Goal: Task Accomplishment & Management: Complete application form

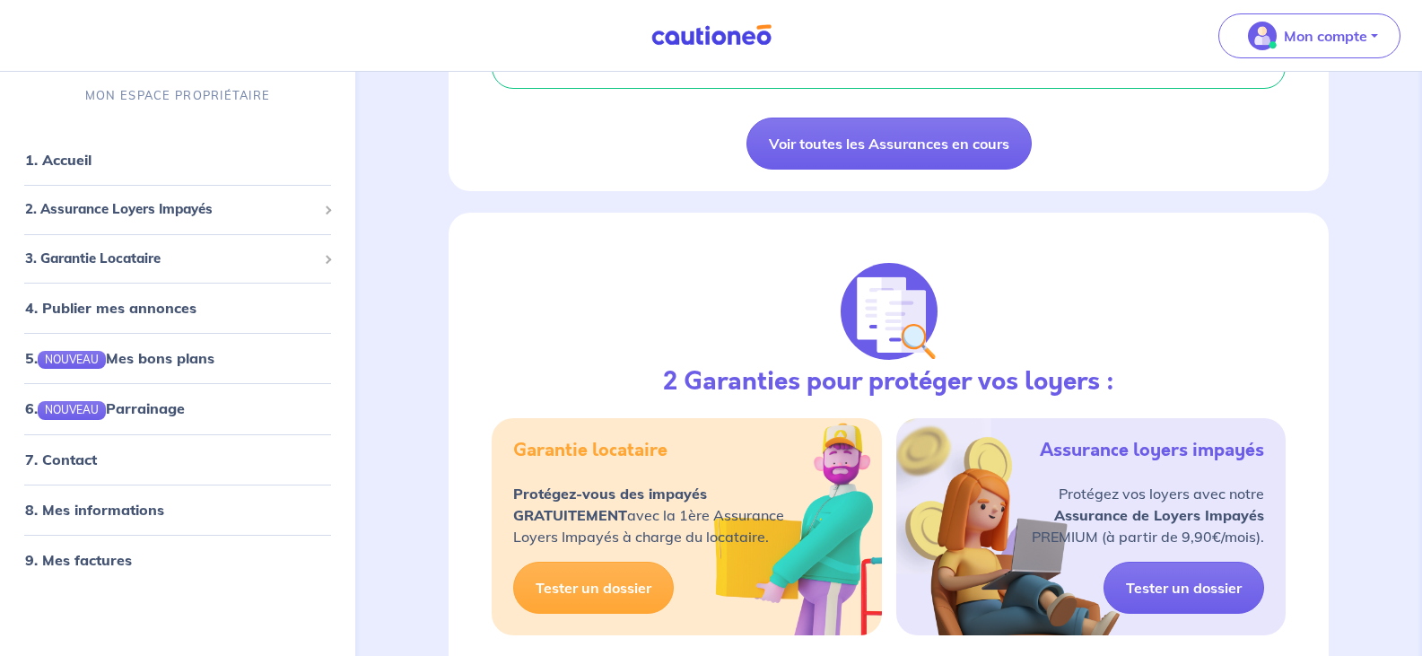
scroll to position [1709, 0]
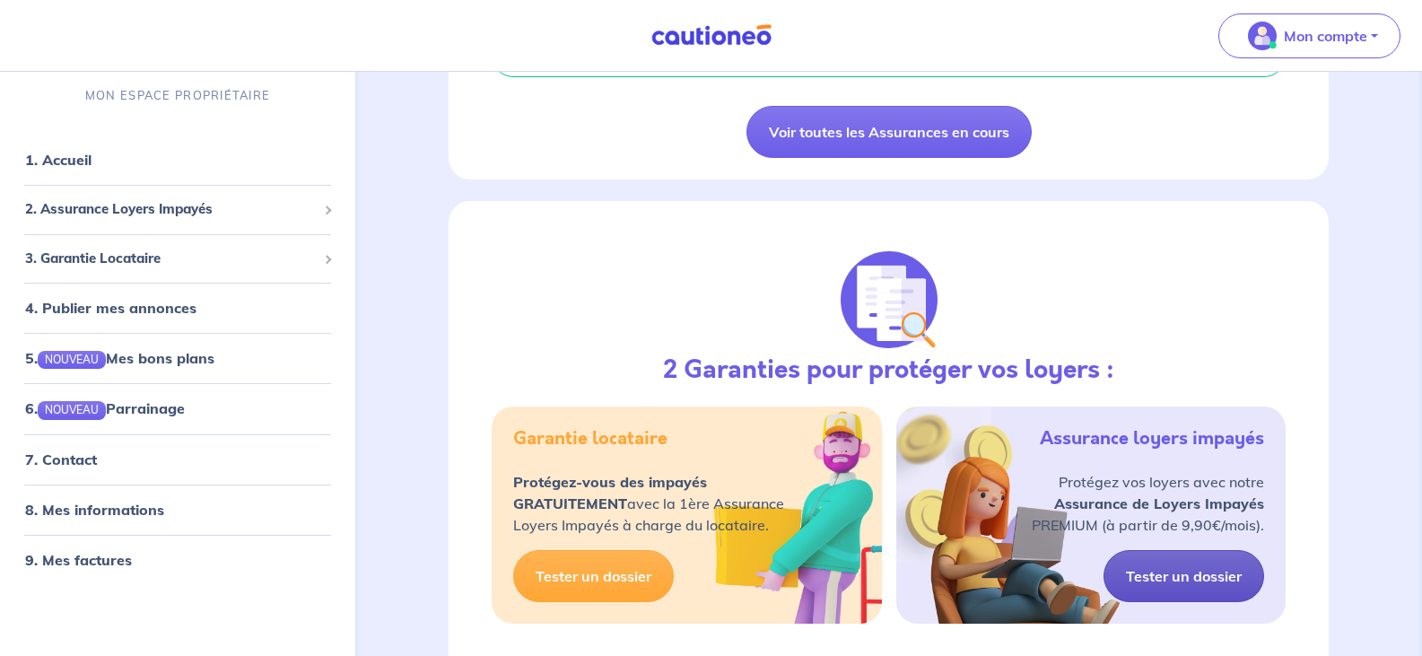
click at [1182, 551] on link "Tester un dossier" at bounding box center [1183, 576] width 161 height 52
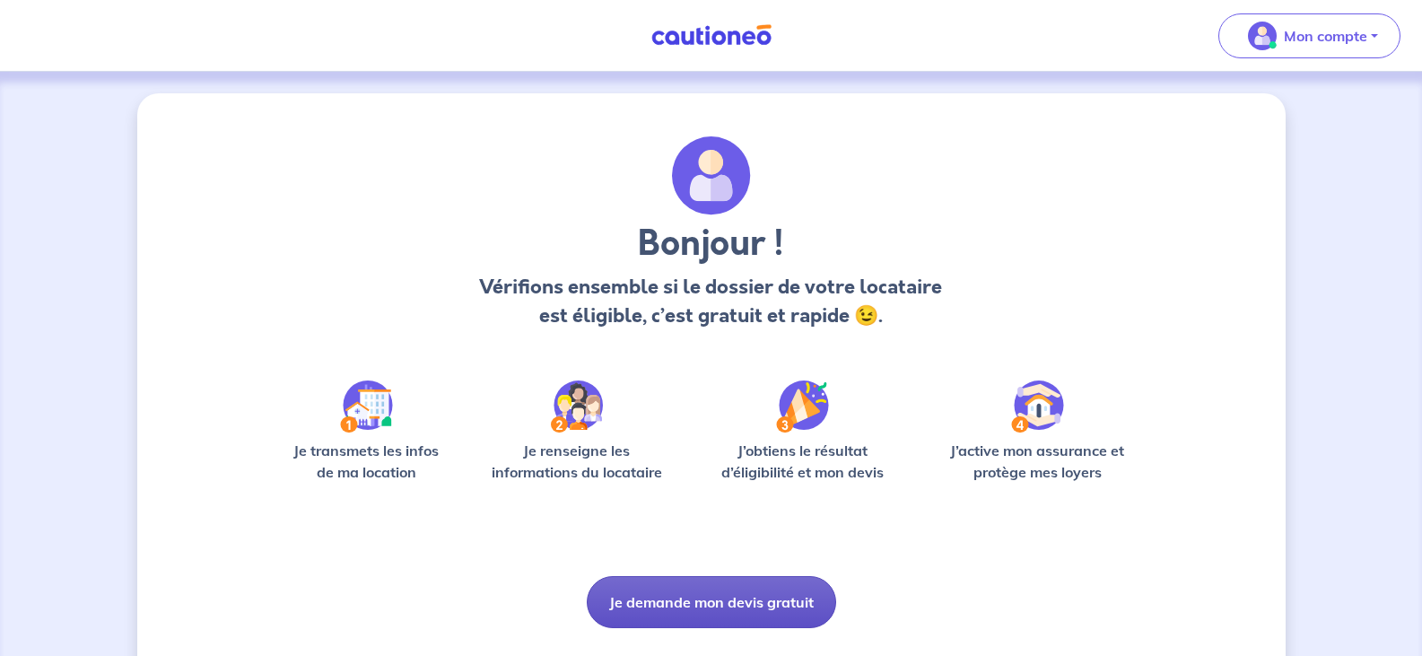
click at [714, 598] on button "Je demande mon devis gratuit" at bounding box center [711, 602] width 249 height 52
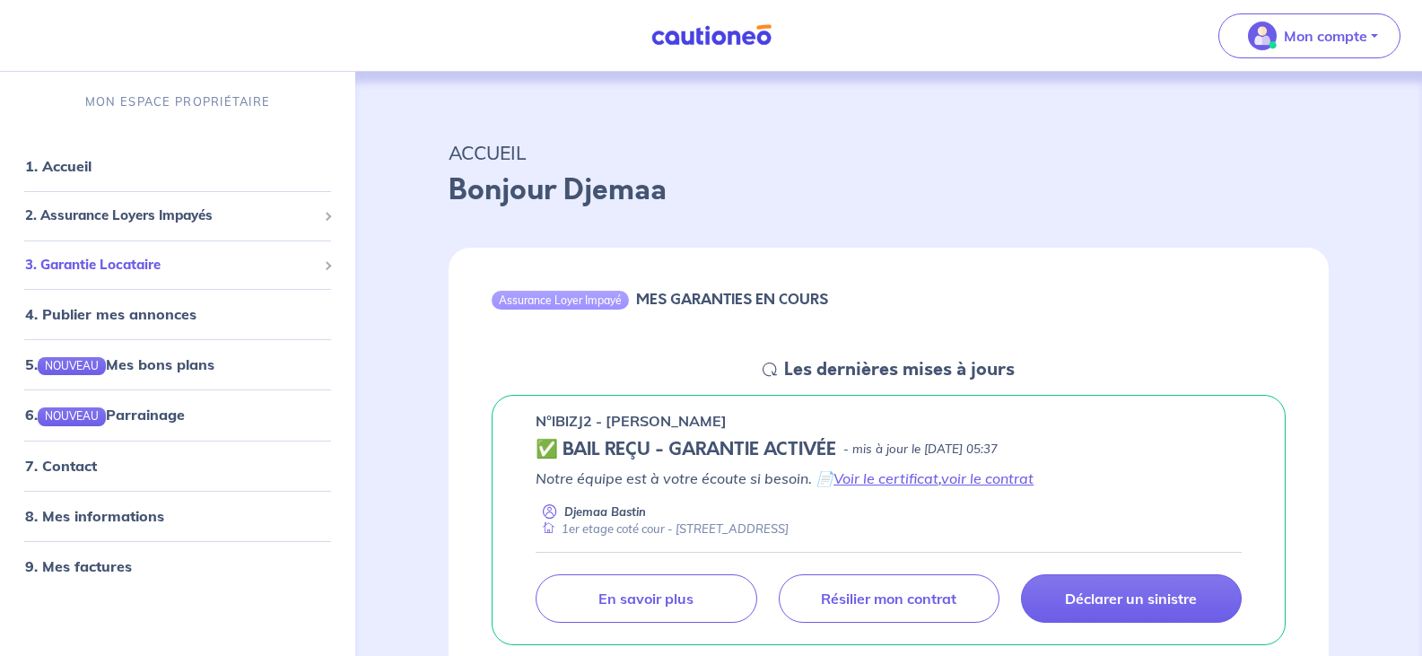
click at [128, 263] on span "3. Garantie Locataire" at bounding box center [171, 265] width 292 height 21
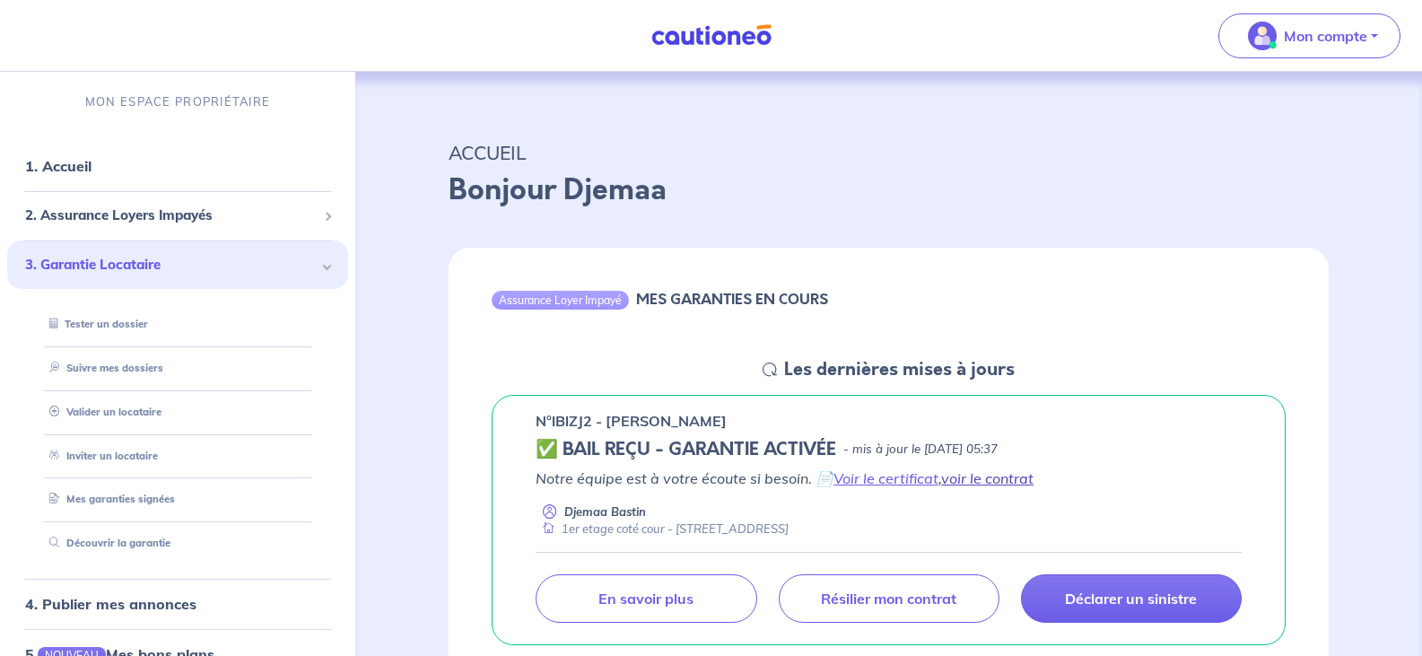
click at [1003, 479] on link "voir le contrat" at bounding box center [987, 478] width 92 height 18
click at [983, 480] on link "voir le contrat" at bounding box center [987, 478] width 92 height 18
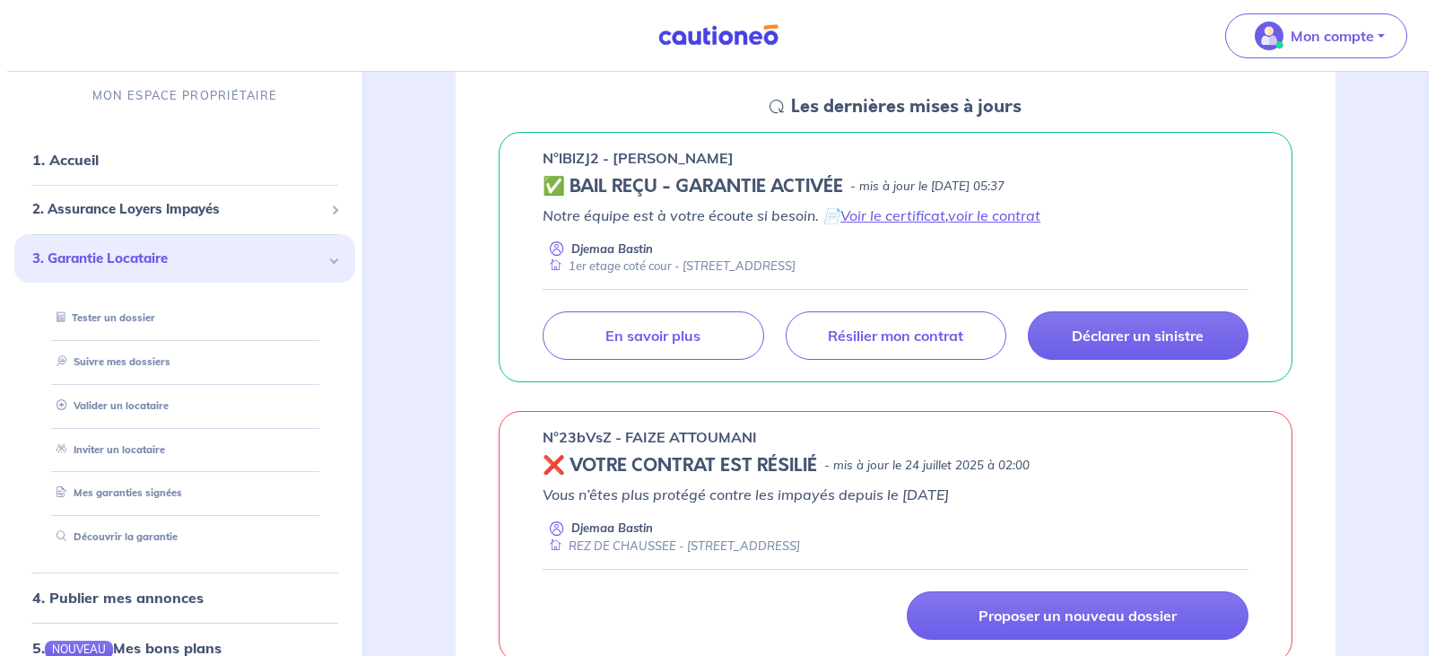
scroll to position [310, 0]
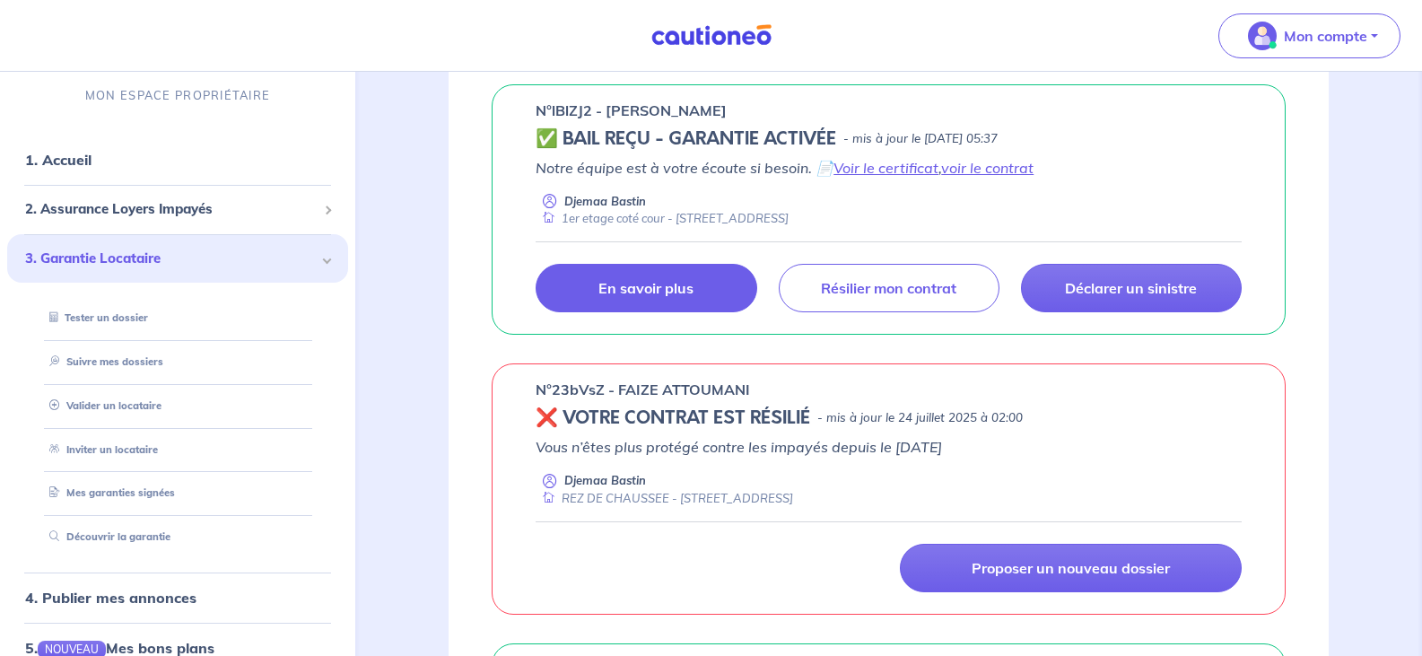
click at [648, 283] on p "En savoir plus" at bounding box center [645, 288] width 95 height 18
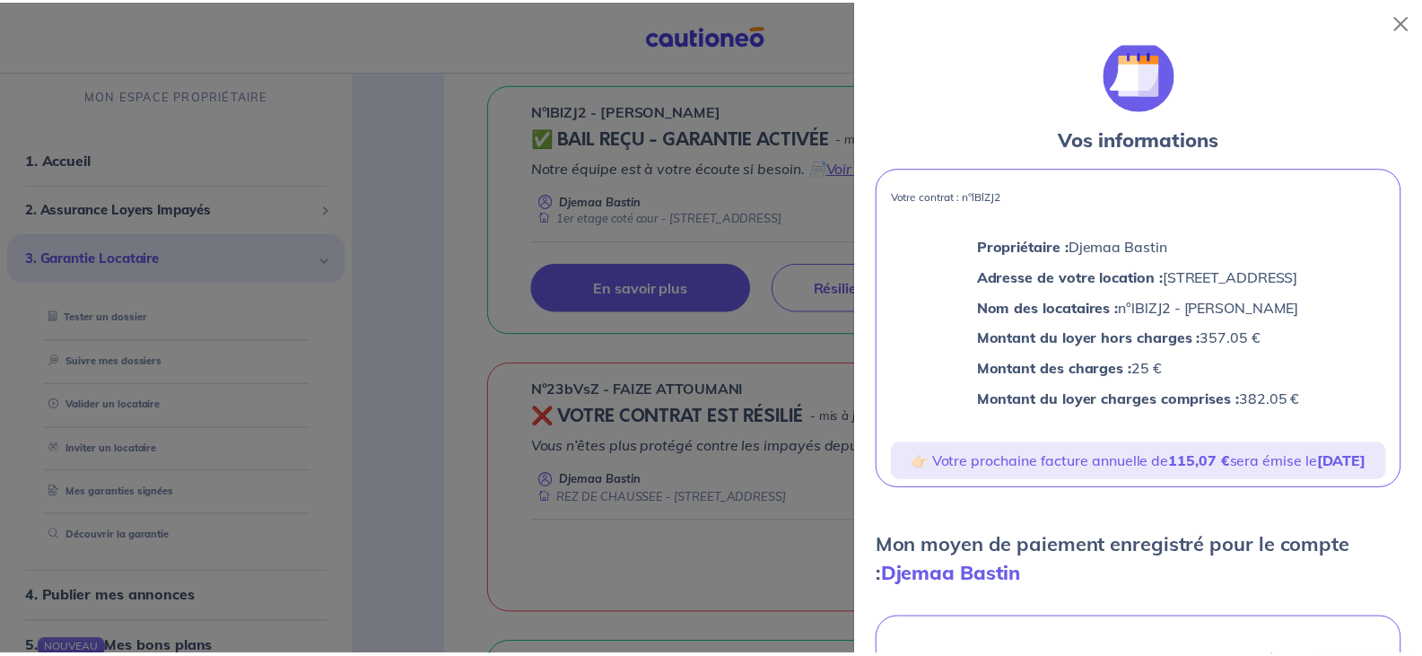
scroll to position [0, 0]
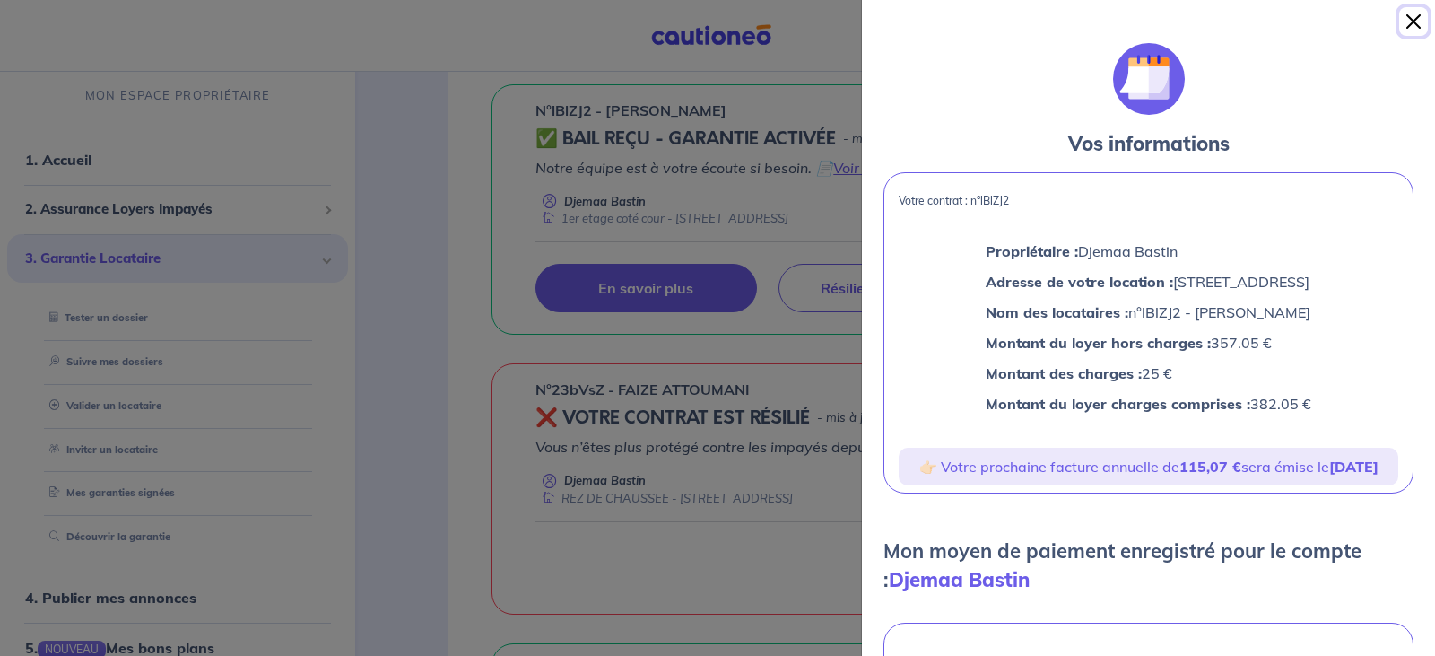
click at [1416, 22] on button "Close" at bounding box center [1413, 21] width 29 height 29
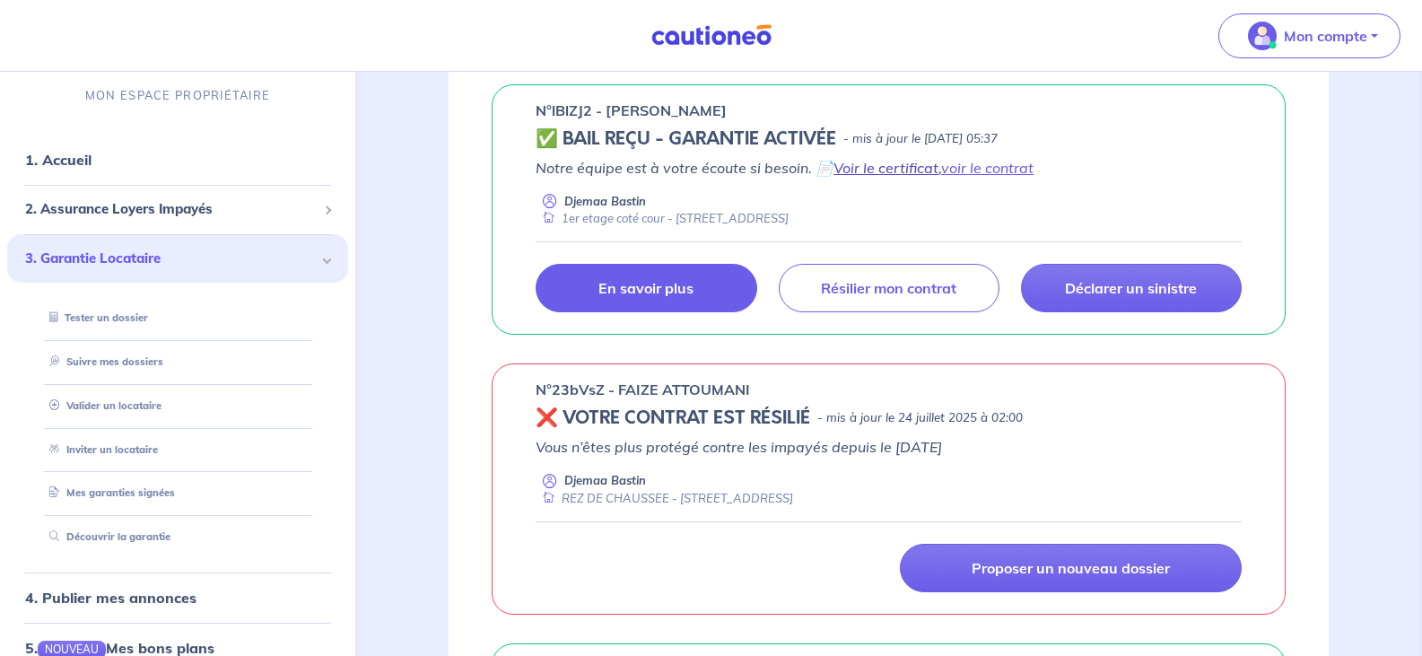
click at [880, 168] on link "Voir le certificat" at bounding box center [885, 168] width 105 height 18
click at [136, 210] on span "2. Assurance Loyers Impayés" at bounding box center [171, 209] width 292 height 21
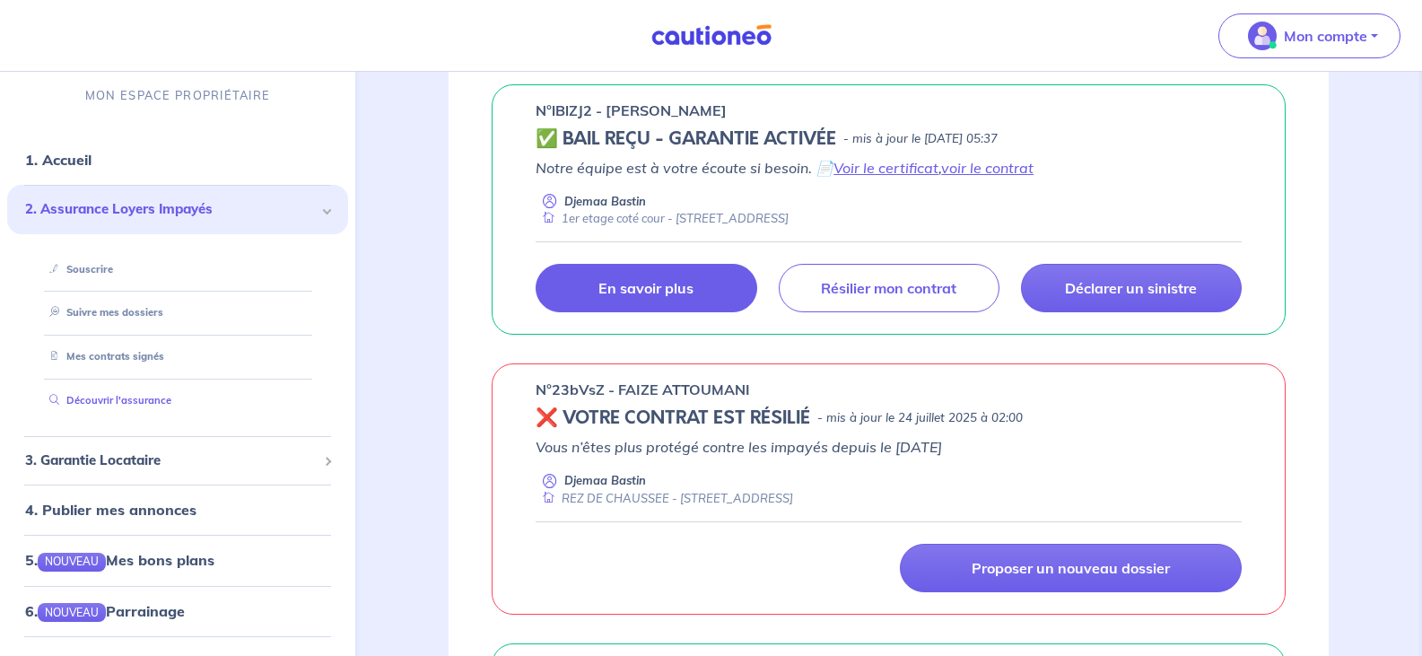
click at [124, 397] on link "Découvrir l'assurance" at bounding box center [106, 400] width 129 height 13
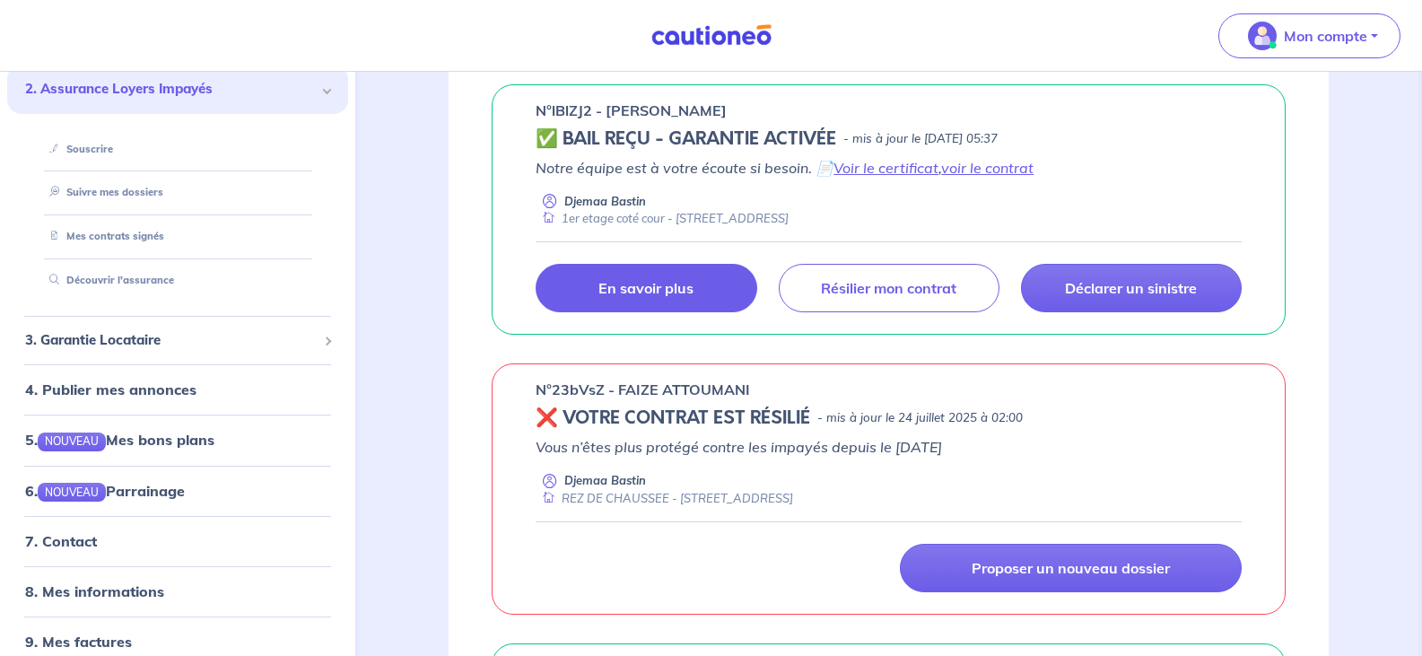
scroll to position [140, 0]
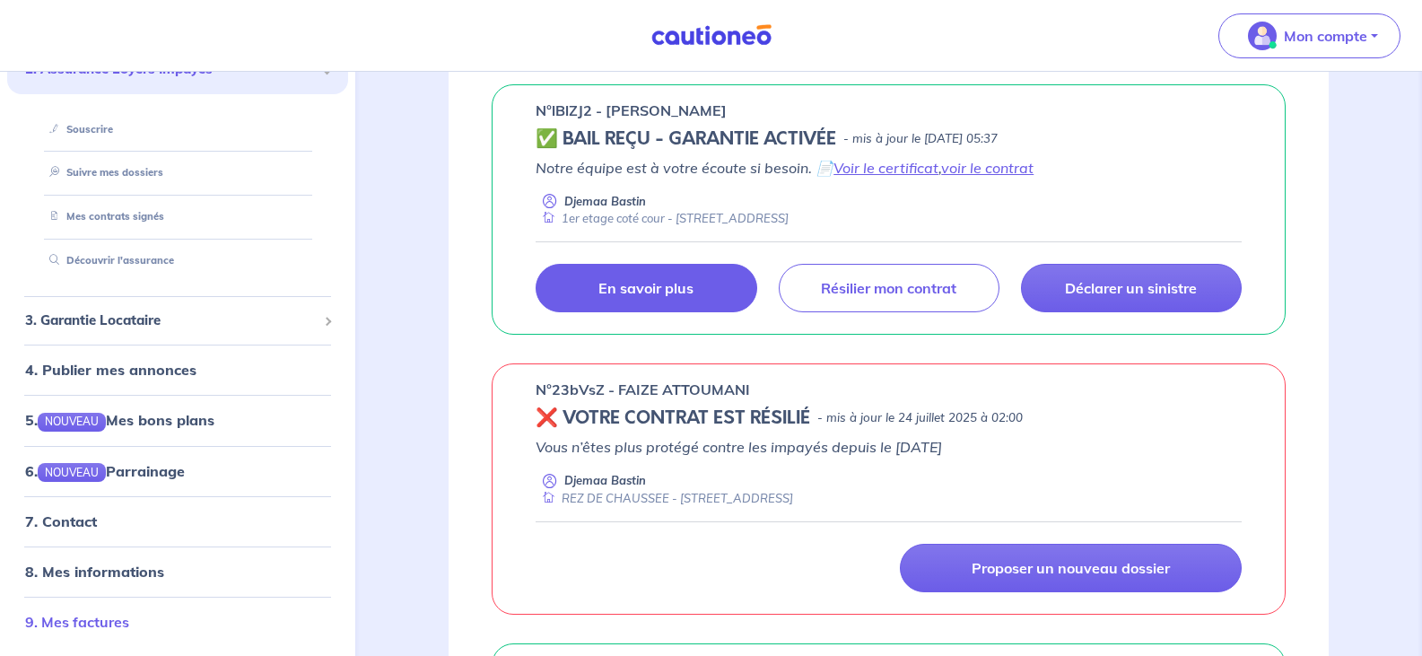
click at [88, 619] on link "9. Mes factures" at bounding box center [77, 622] width 104 height 18
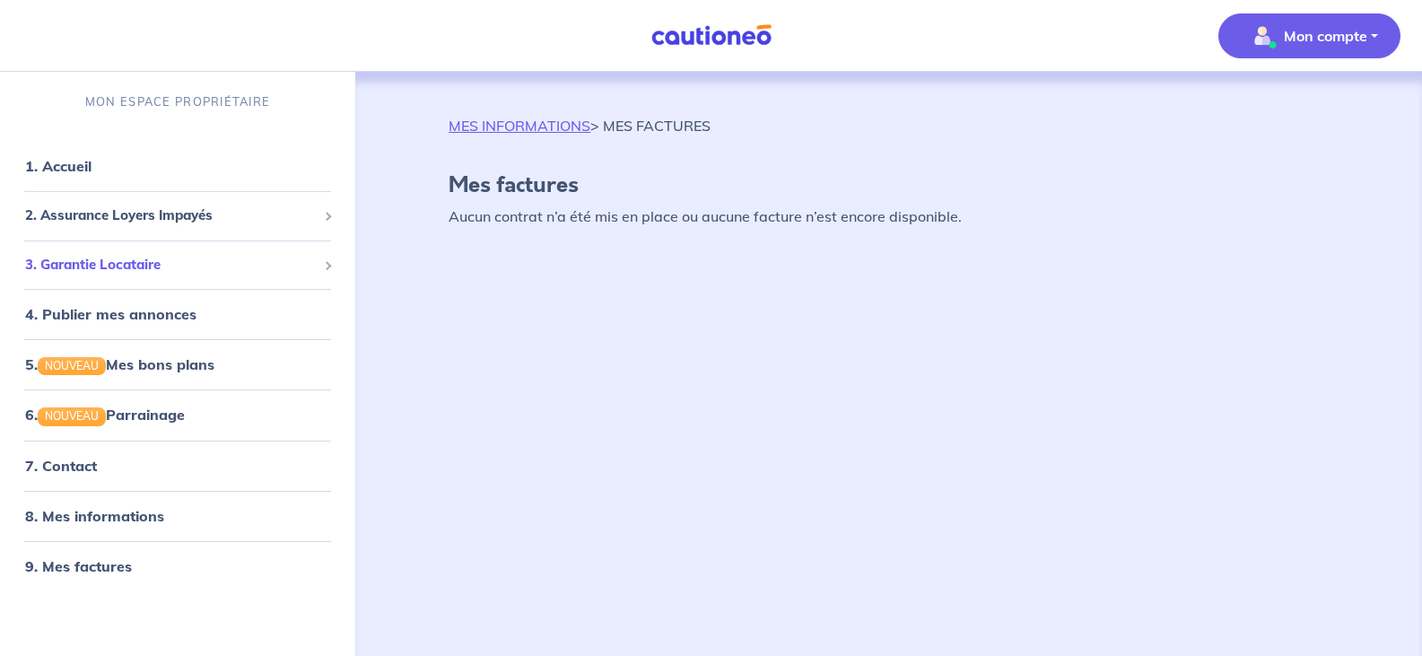
click at [123, 260] on span "3. Garantie Locataire" at bounding box center [171, 265] width 292 height 21
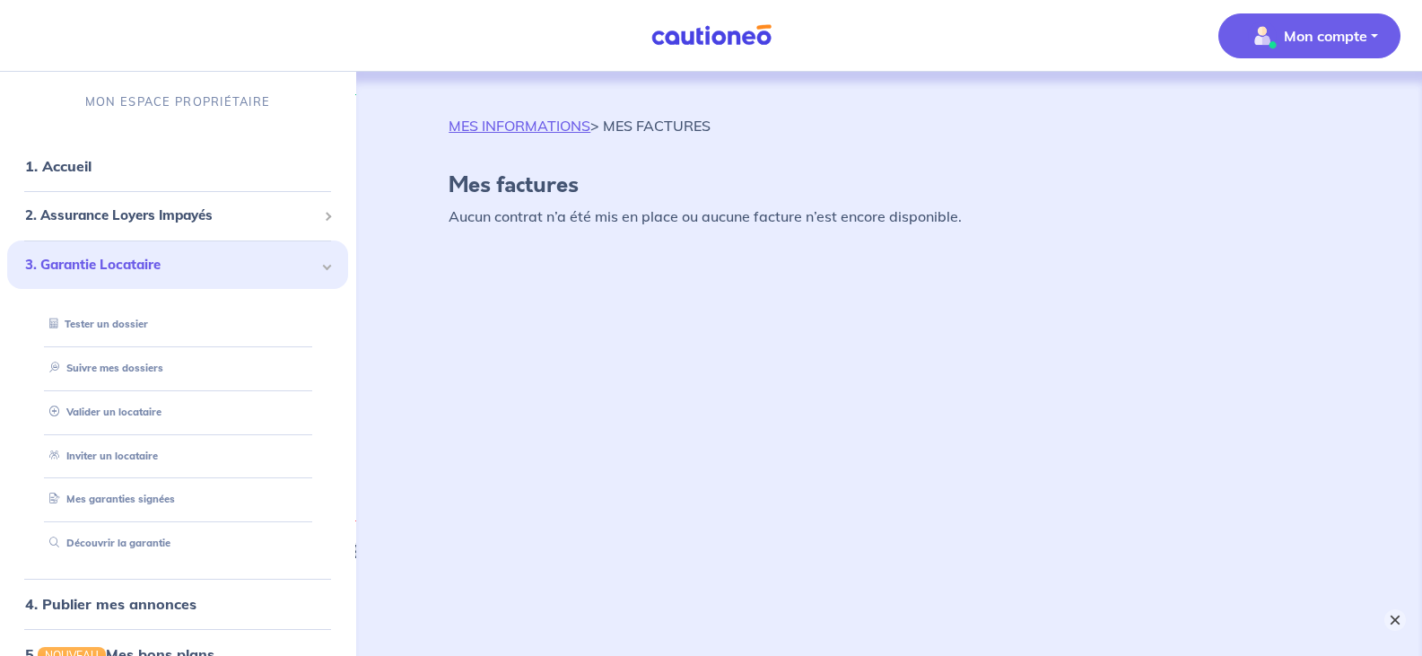
click at [1389, 616] on button "×" at bounding box center [1395, 620] width 22 height 22
click at [63, 165] on link "1. Accueil" at bounding box center [57, 166] width 65 height 18
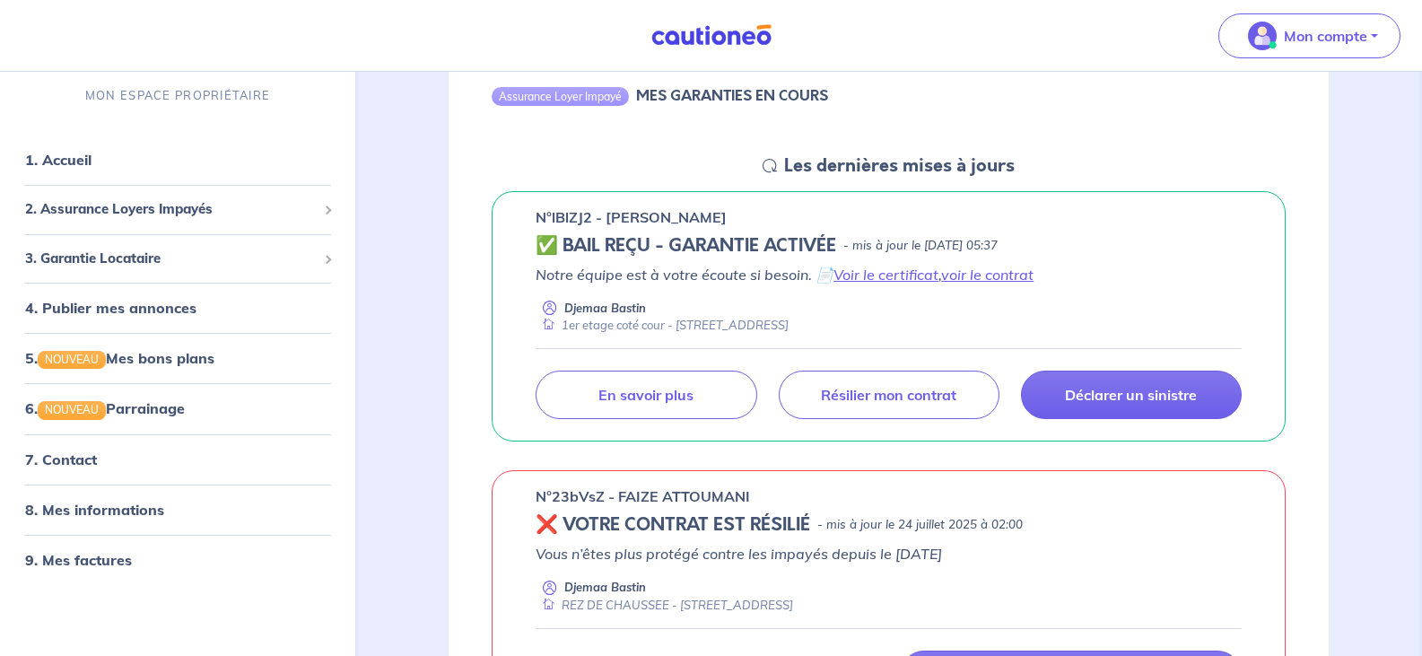
scroll to position [240, 0]
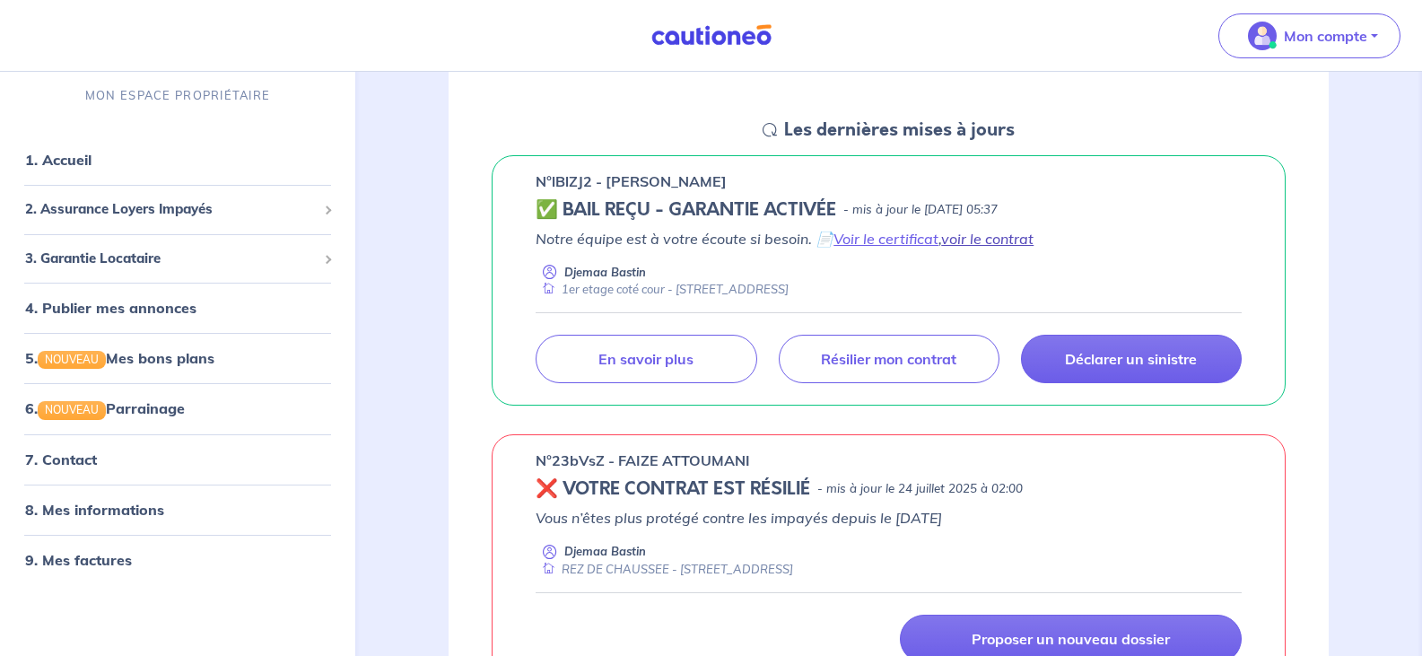
click at [975, 237] on link "voir le contrat" at bounding box center [987, 239] width 92 height 18
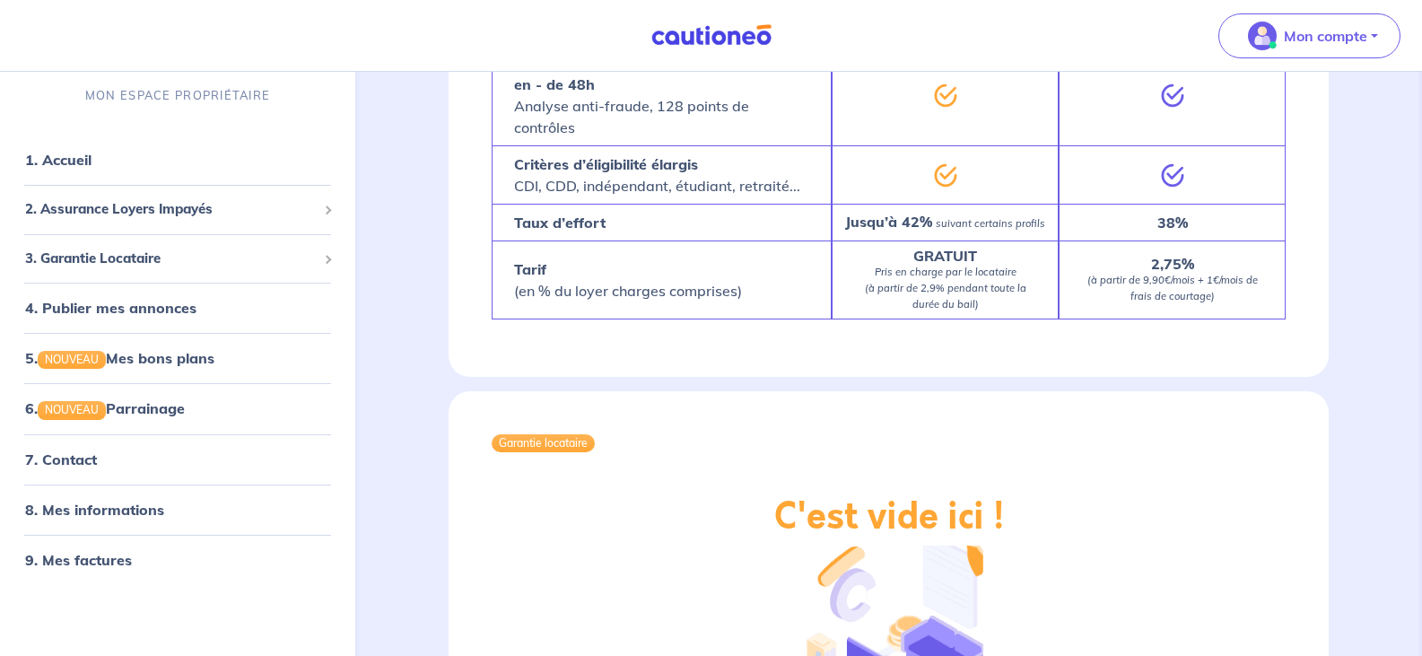
scroll to position [2821, 0]
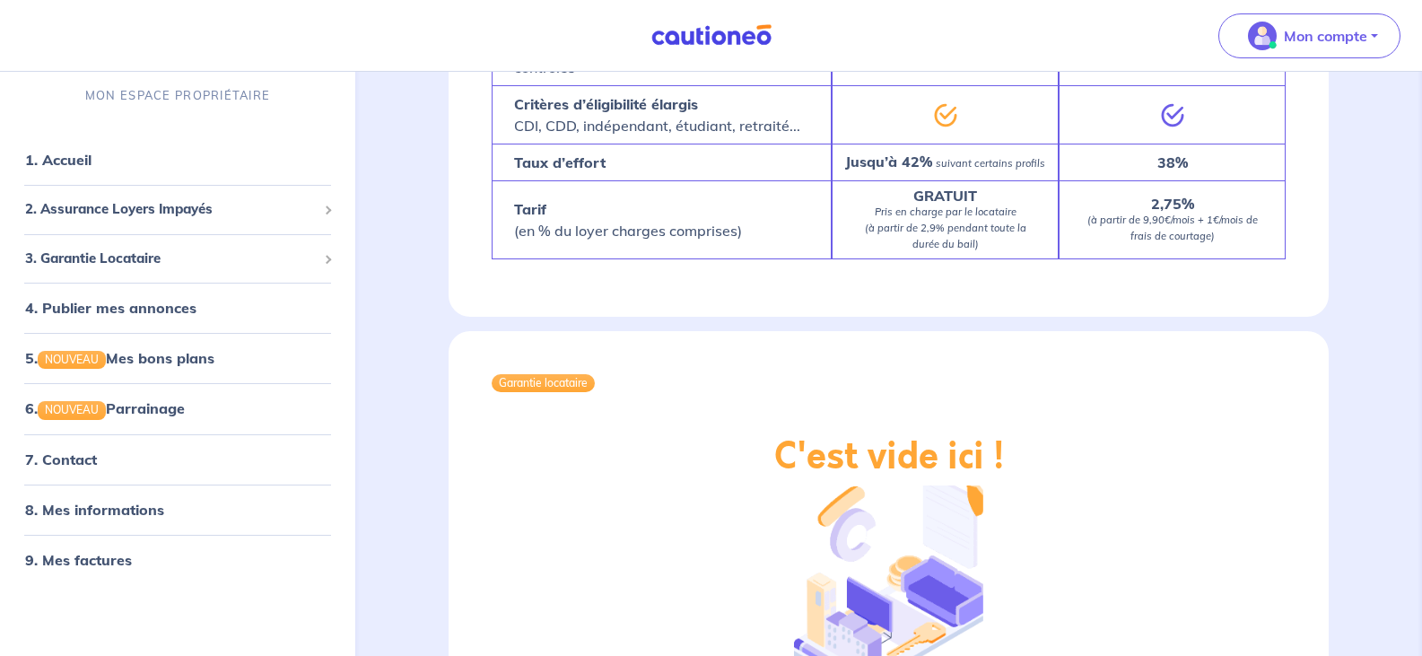
click at [1419, 15] on div "Mon compte" at bounding box center [1316, 36] width 211 height 74
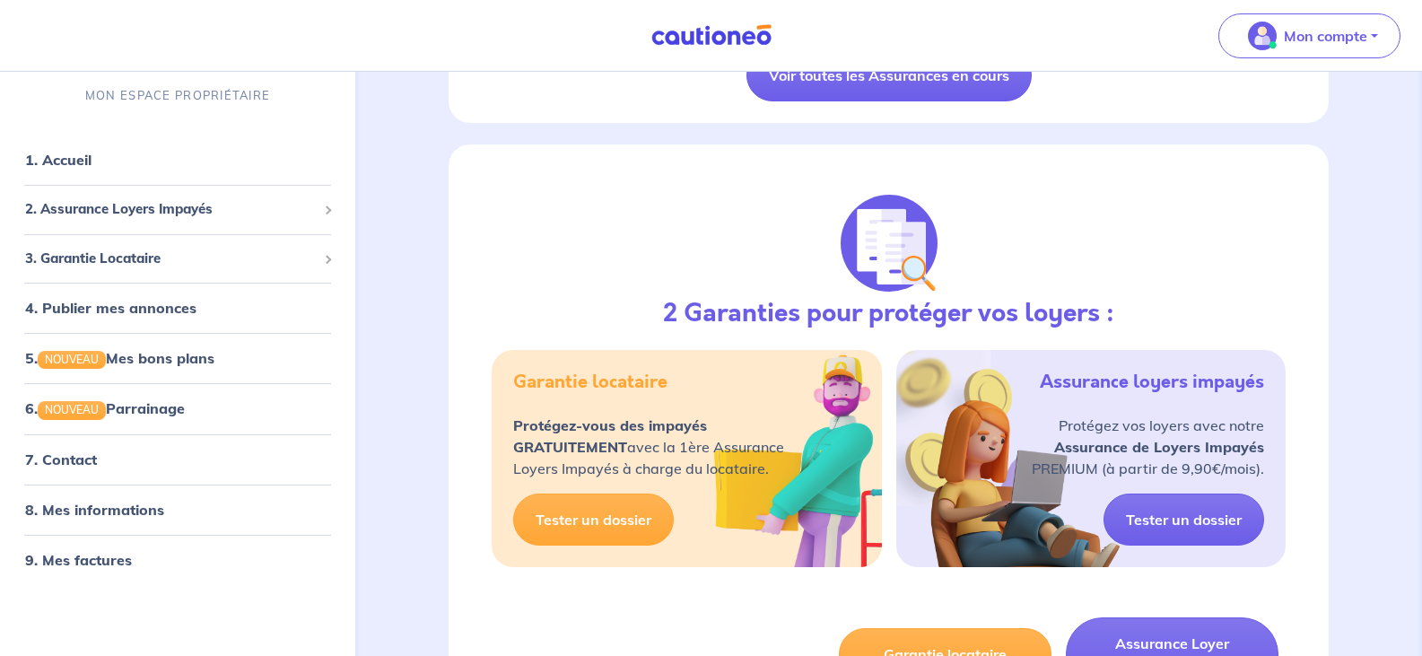
scroll to position [1782, 0]
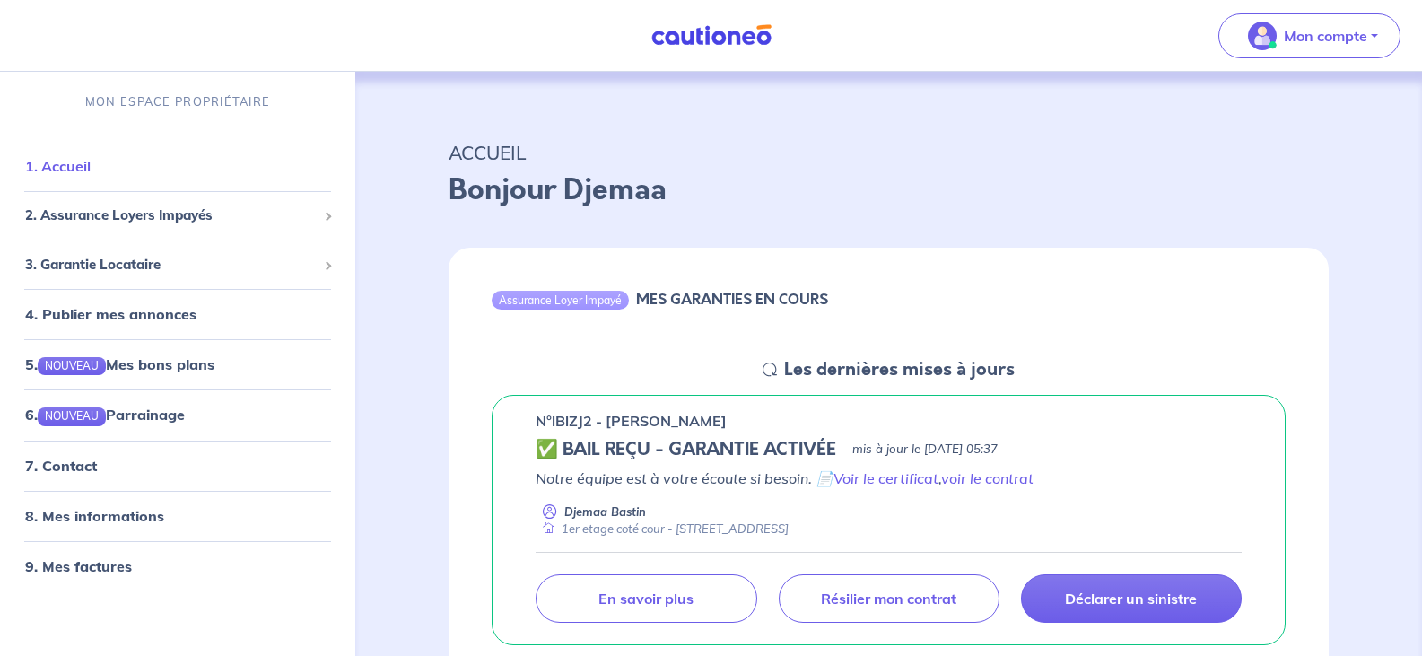
click at [86, 161] on link "1. Accueil" at bounding box center [57, 166] width 65 height 18
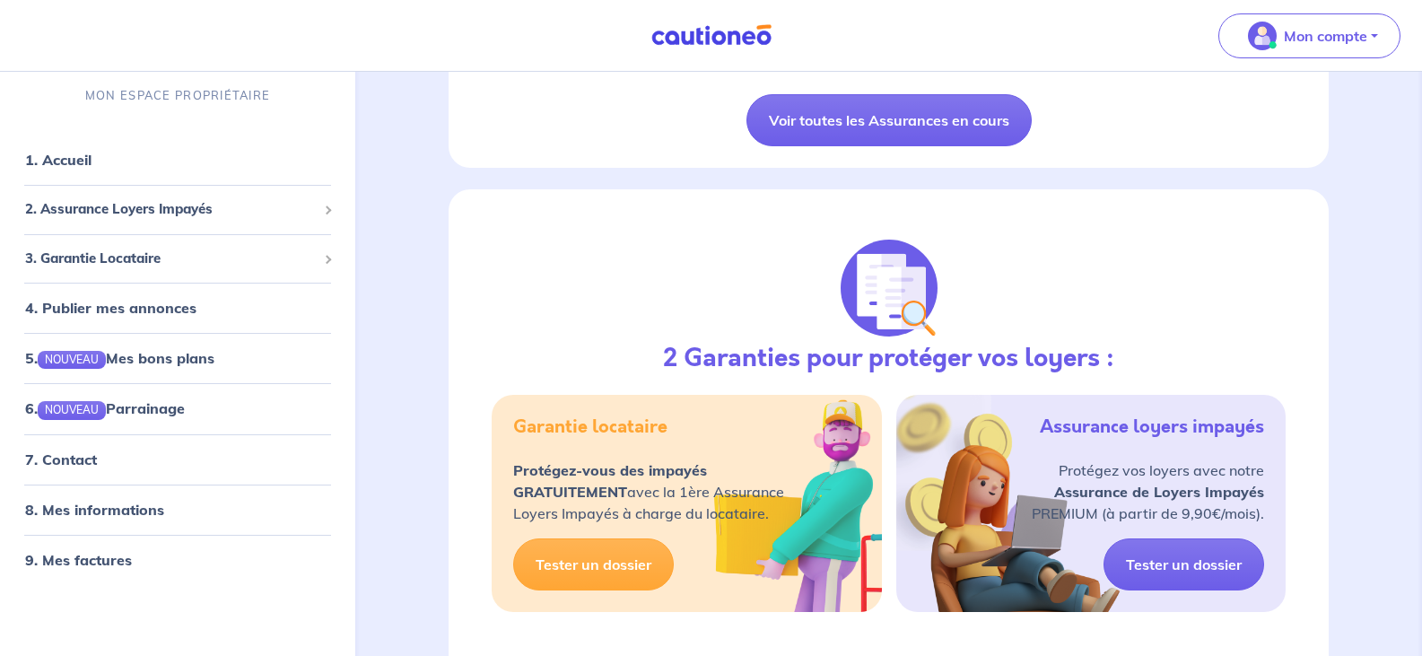
scroll to position [1780, 0]
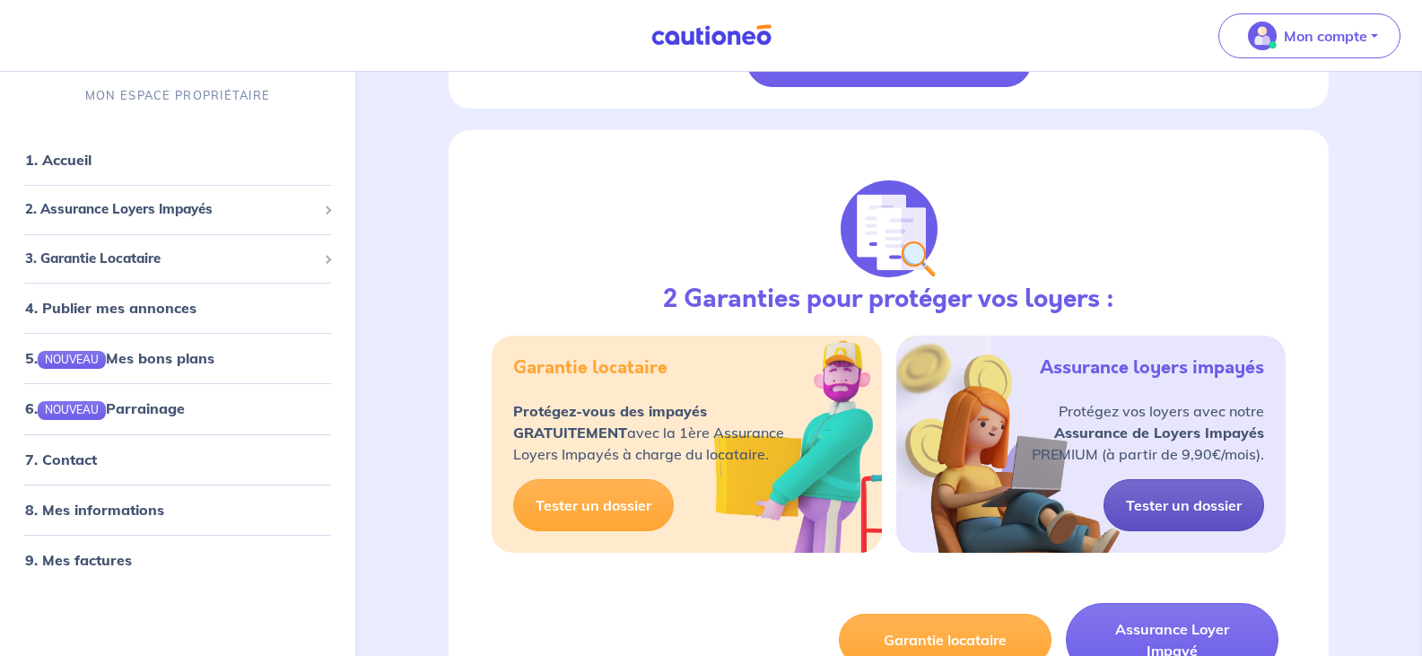
click at [1173, 484] on link "Tester un dossier" at bounding box center [1183, 505] width 161 height 52
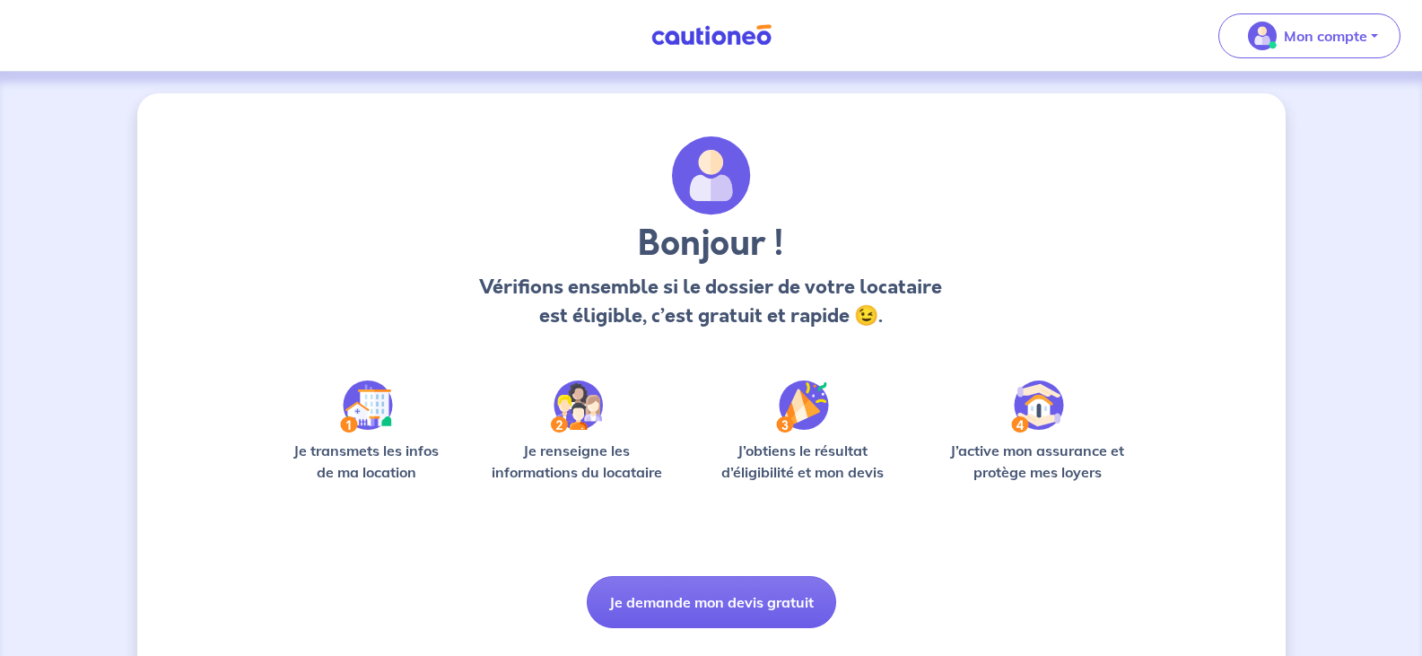
click at [373, 414] on img at bounding box center [366, 406] width 53 height 52
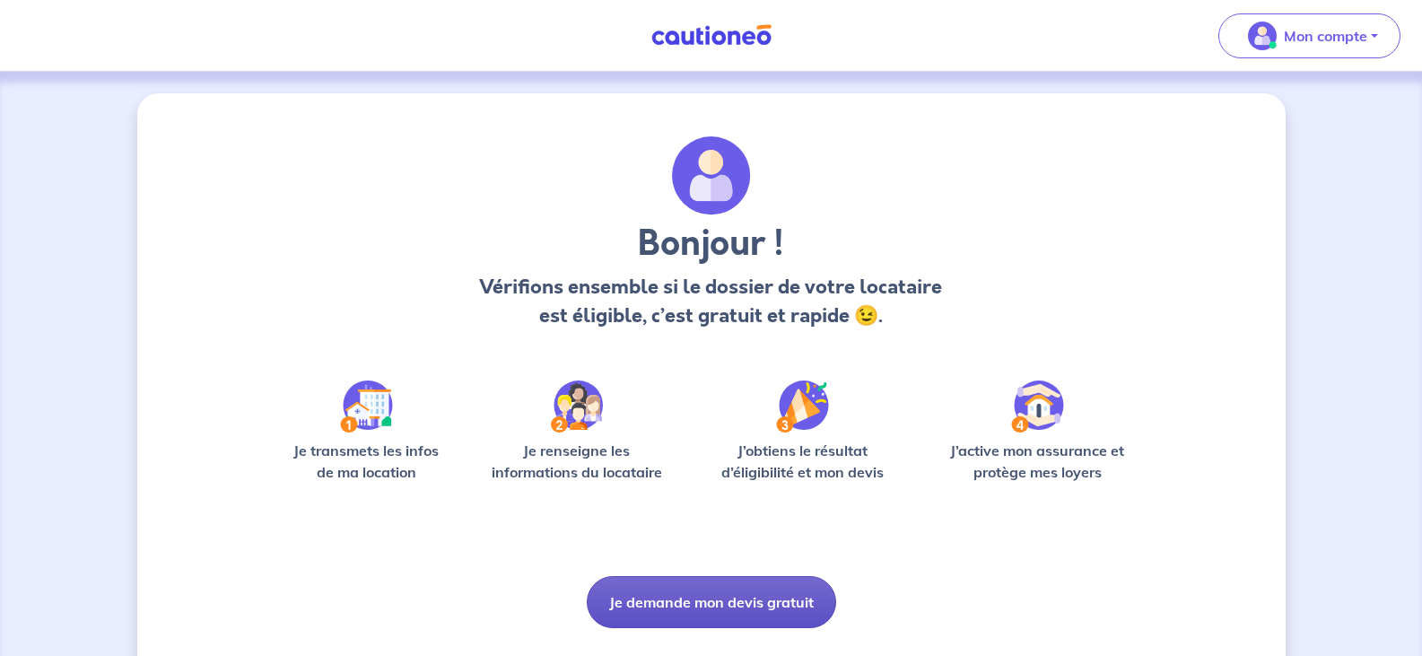
click at [719, 604] on button "Je demande mon devis gratuit" at bounding box center [711, 602] width 249 height 52
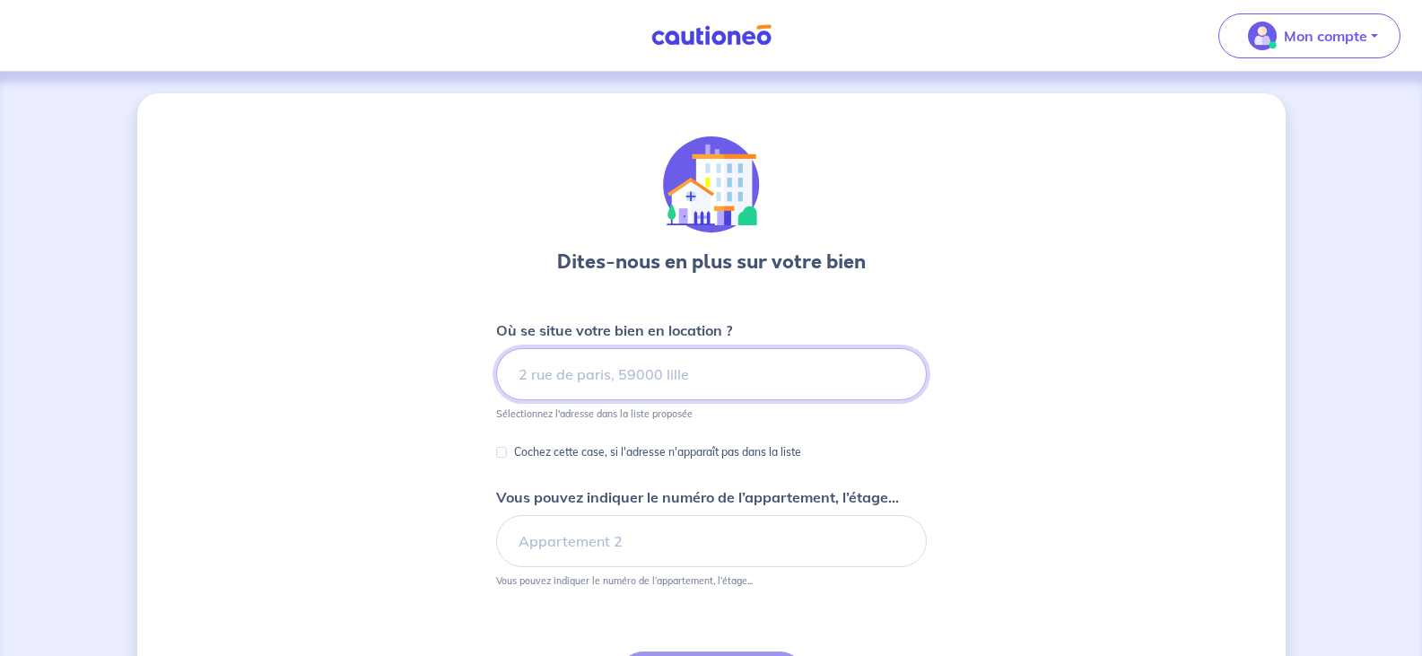
click at [738, 379] on input at bounding box center [711, 374] width 431 height 52
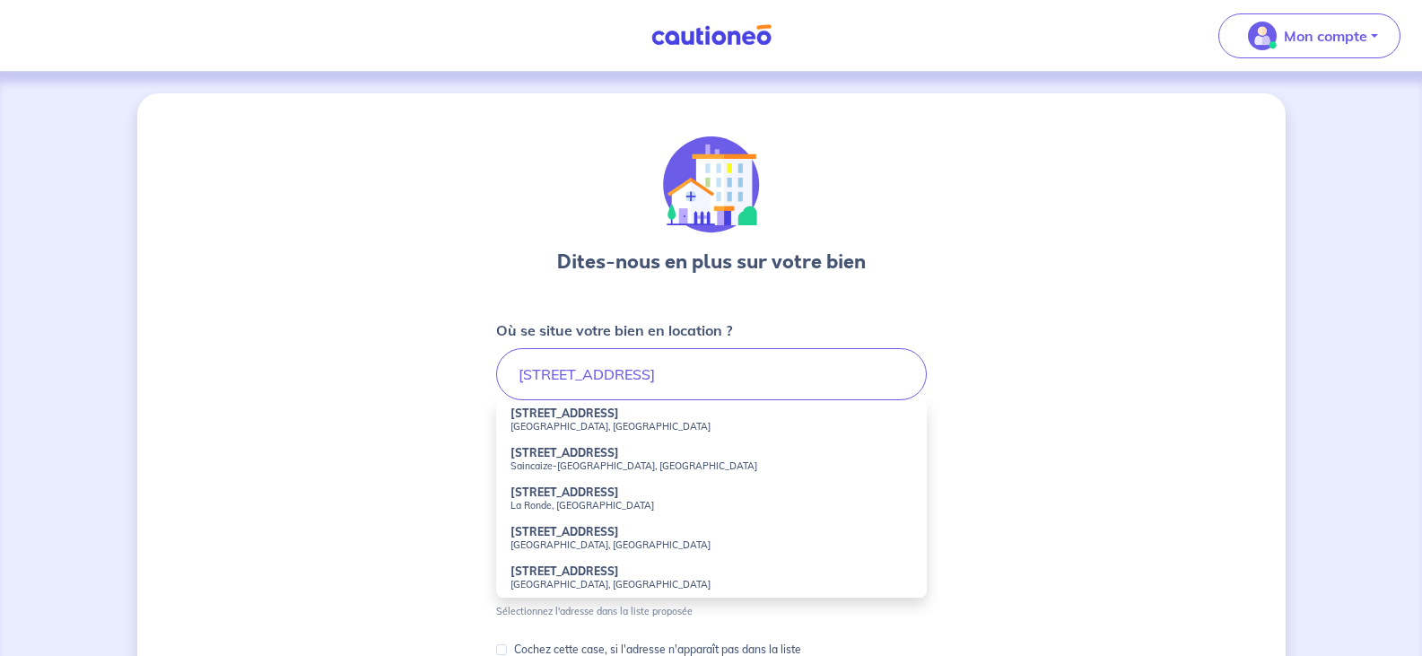
click at [558, 414] on strong "[STREET_ADDRESS]" at bounding box center [564, 412] width 109 height 13
type input "[STREET_ADDRESS]"
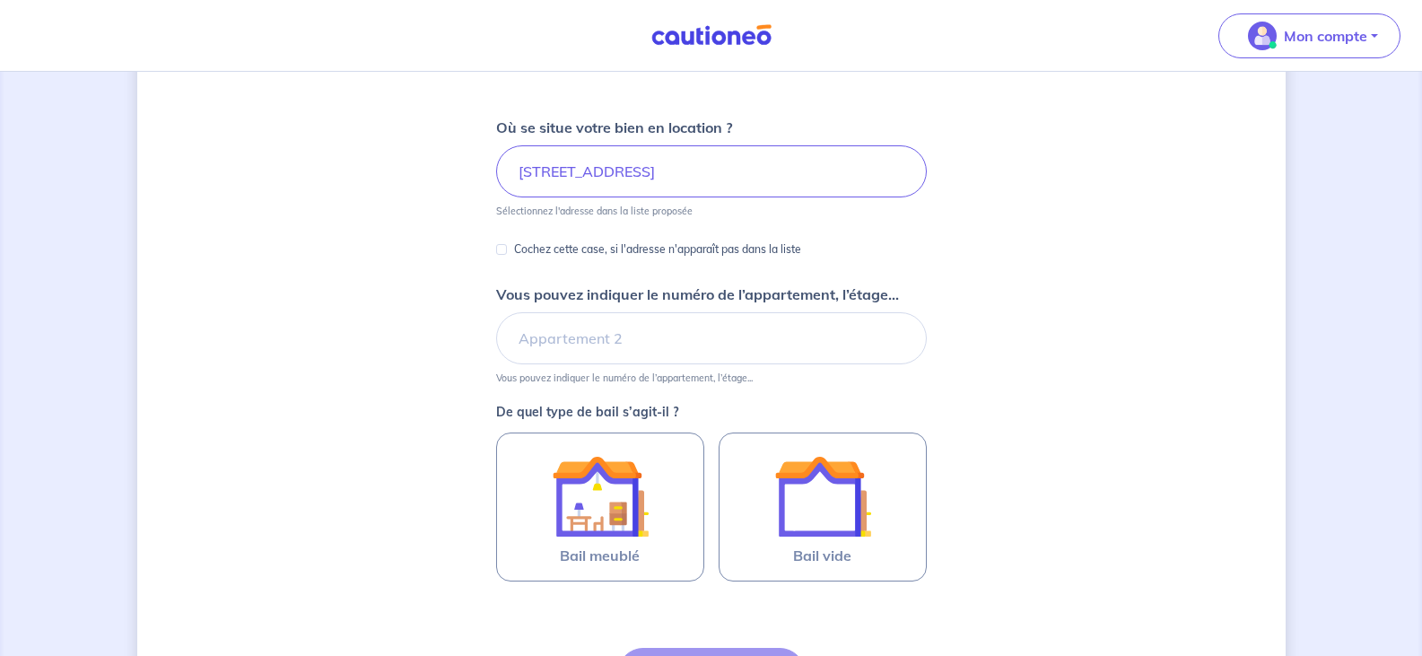
scroll to position [310, 0]
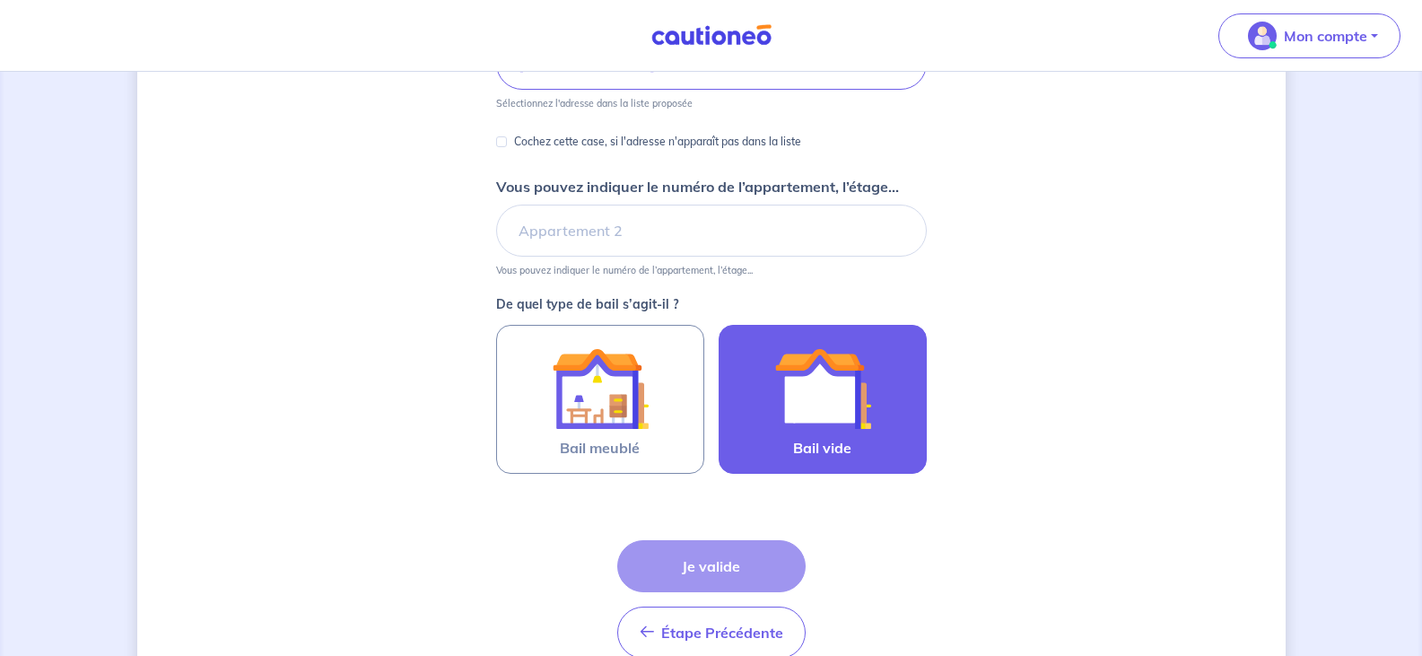
click at [817, 409] on img at bounding box center [822, 388] width 97 height 97
click at [0, 0] on input "Bail vide" at bounding box center [0, 0] width 0 height 0
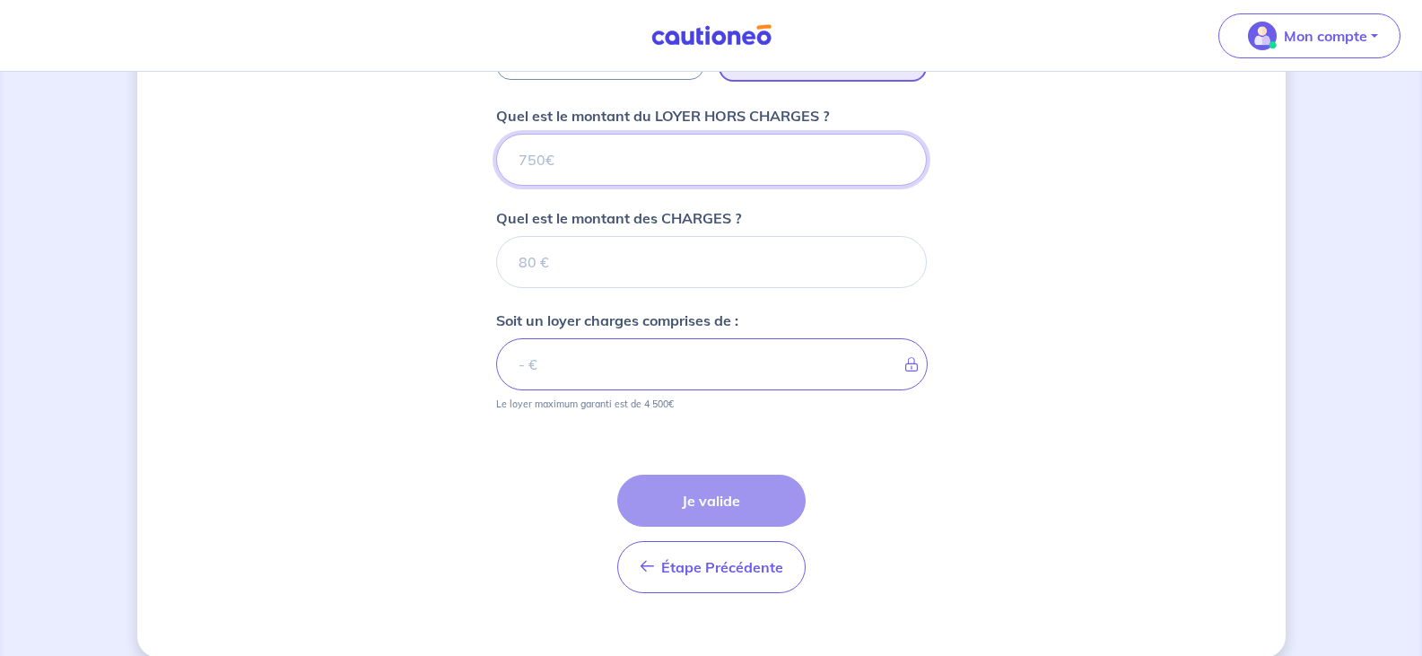
scroll to position [727, 0]
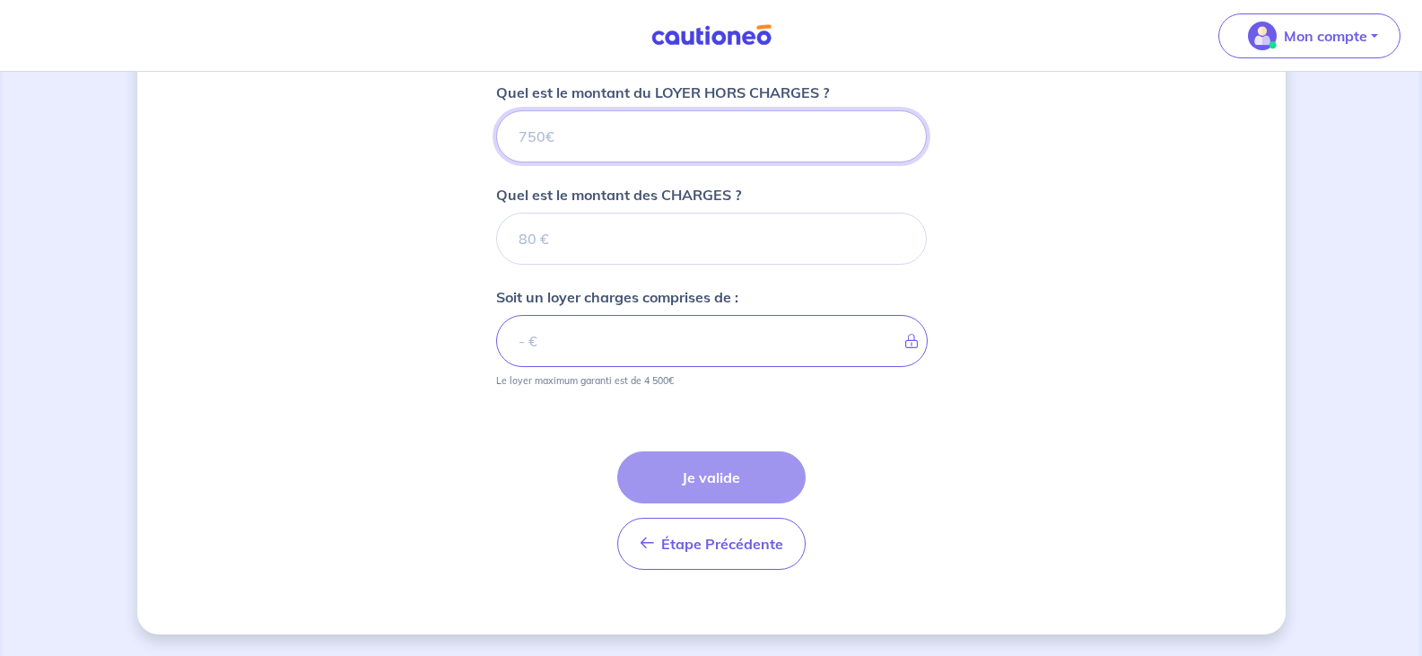
click at [600, 141] on input "Quel est le montant du LOYER HORS CHARGES ?" at bounding box center [711, 136] width 431 height 52
type input "6"
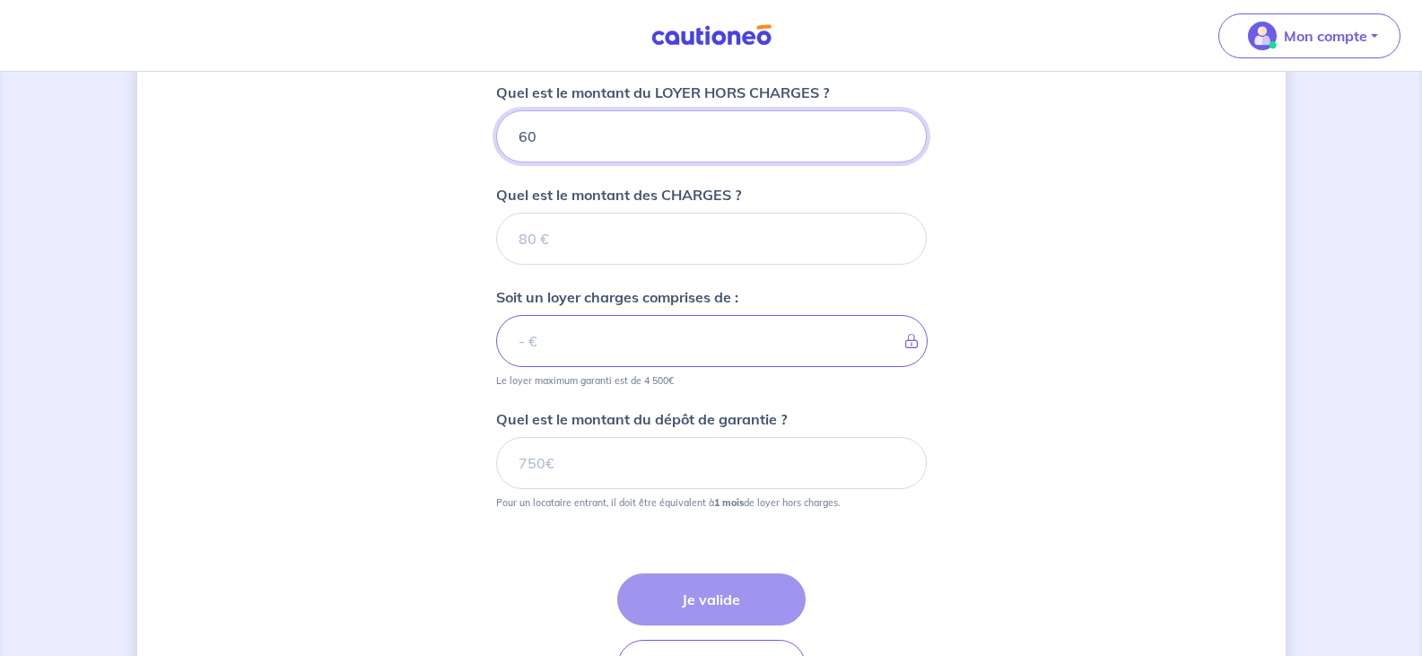
type input "600"
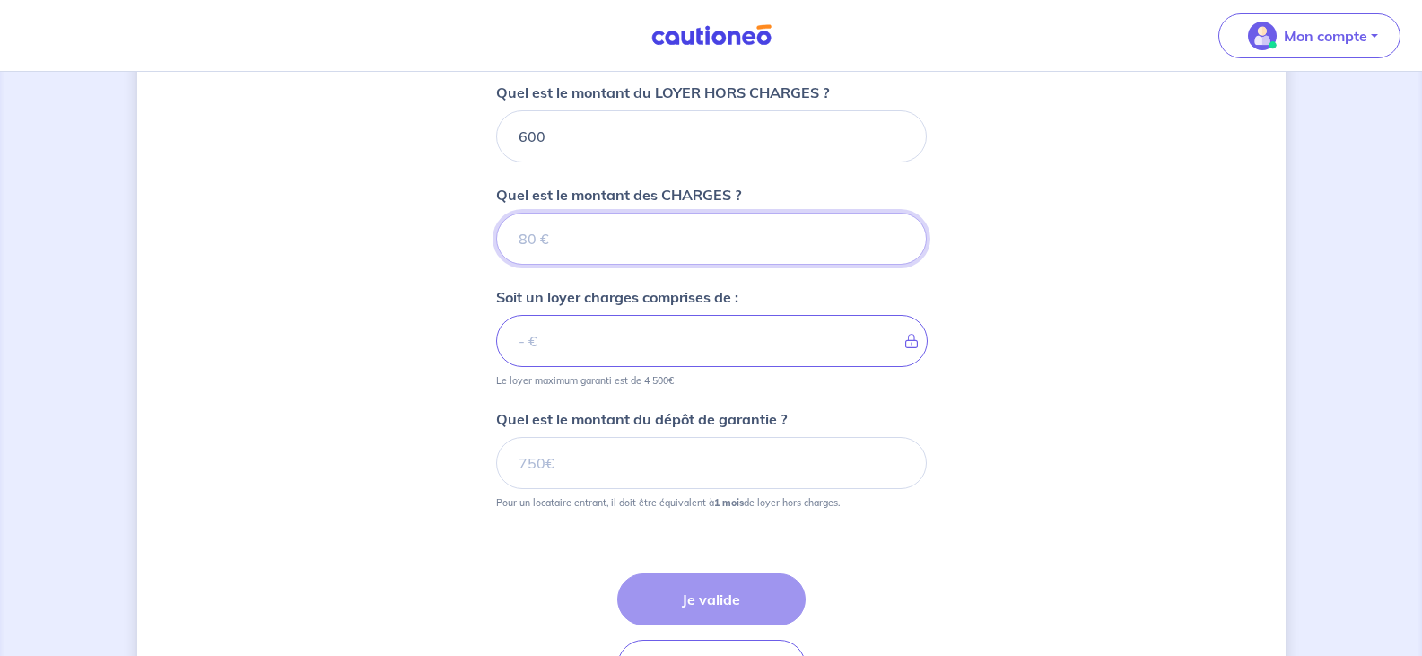
click at [563, 238] on input "Quel est le montant des CHARGES ?" at bounding box center [711, 239] width 431 height 52
type input "154"
type input "754"
type input "15"
type input "615"
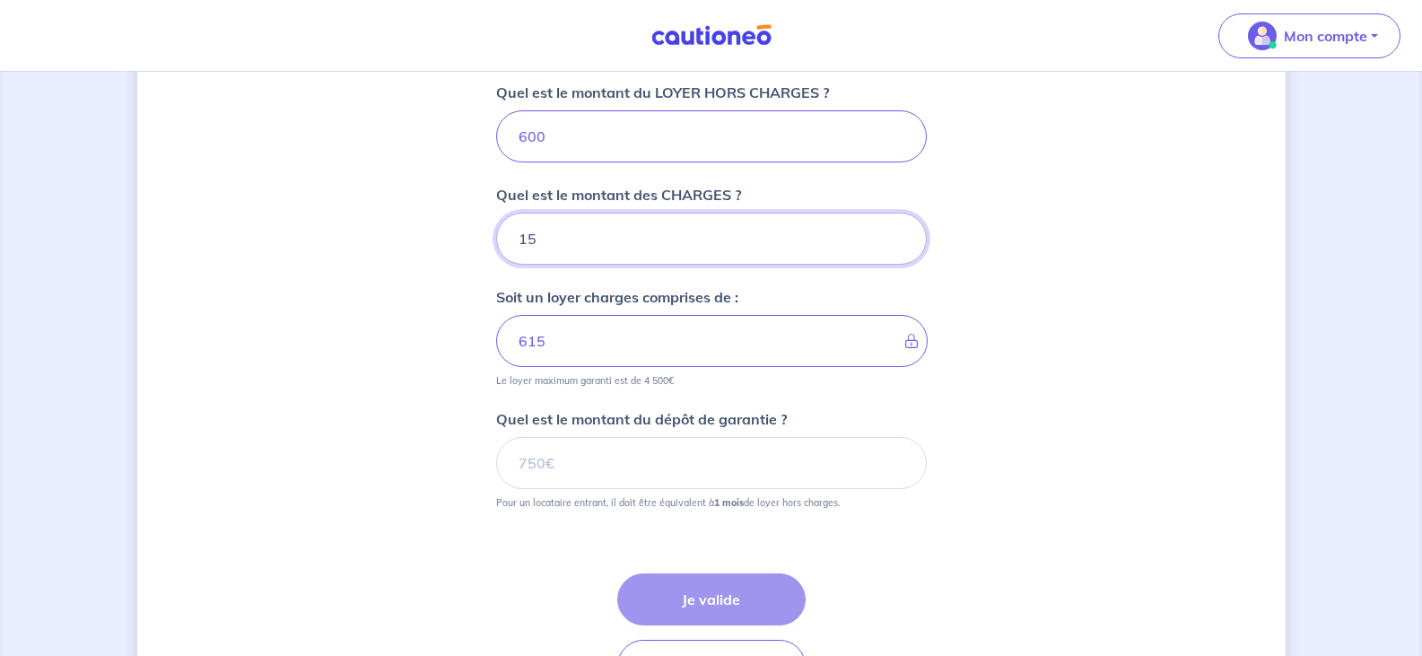
type input "15"
click at [597, 461] on input "Quel est le montant du dépôt de garantie ?" at bounding box center [711, 463] width 431 height 52
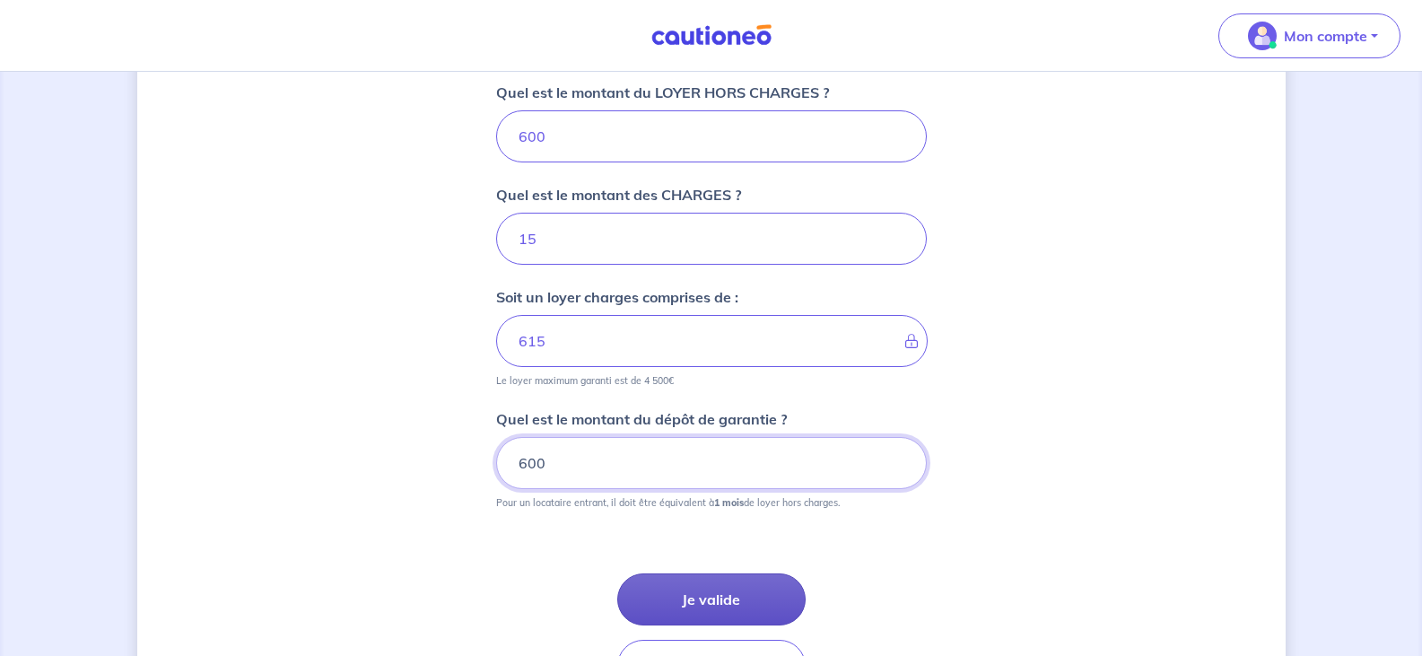
type input "600"
click at [712, 593] on button "Je valide" at bounding box center [711, 599] width 188 height 52
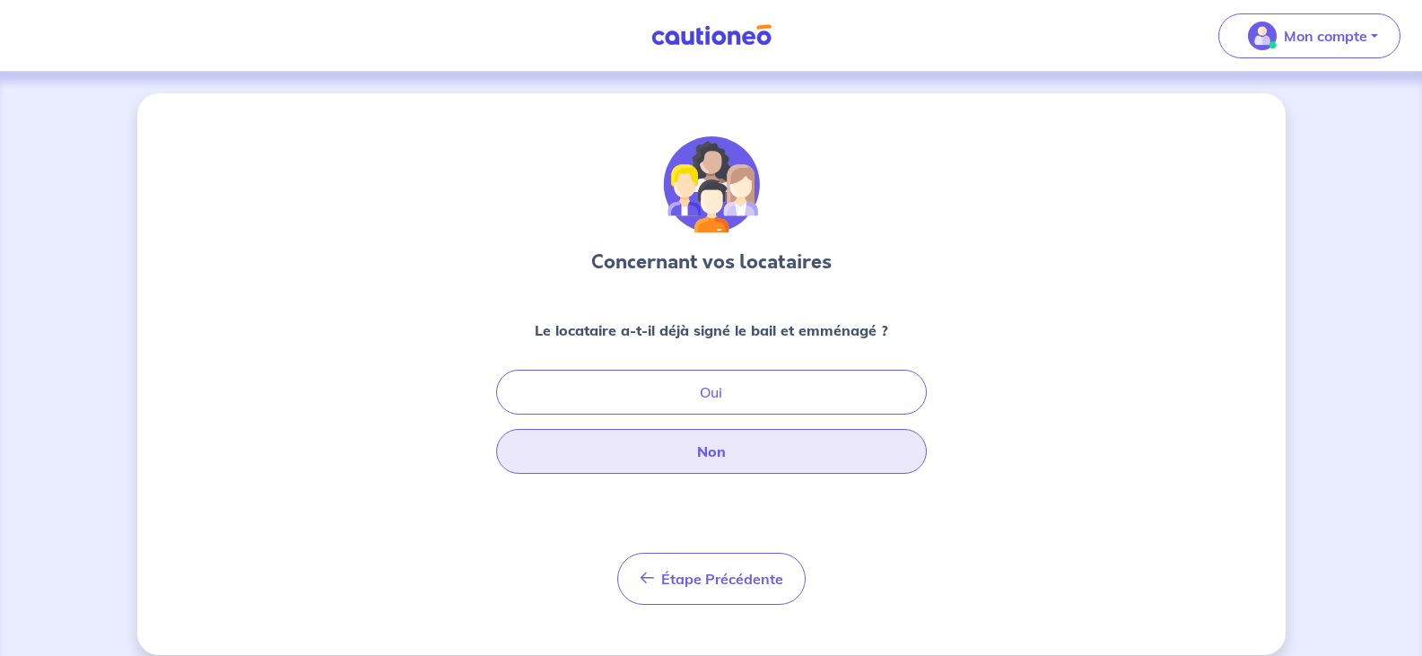
click at [715, 452] on button "Non" at bounding box center [711, 451] width 431 height 45
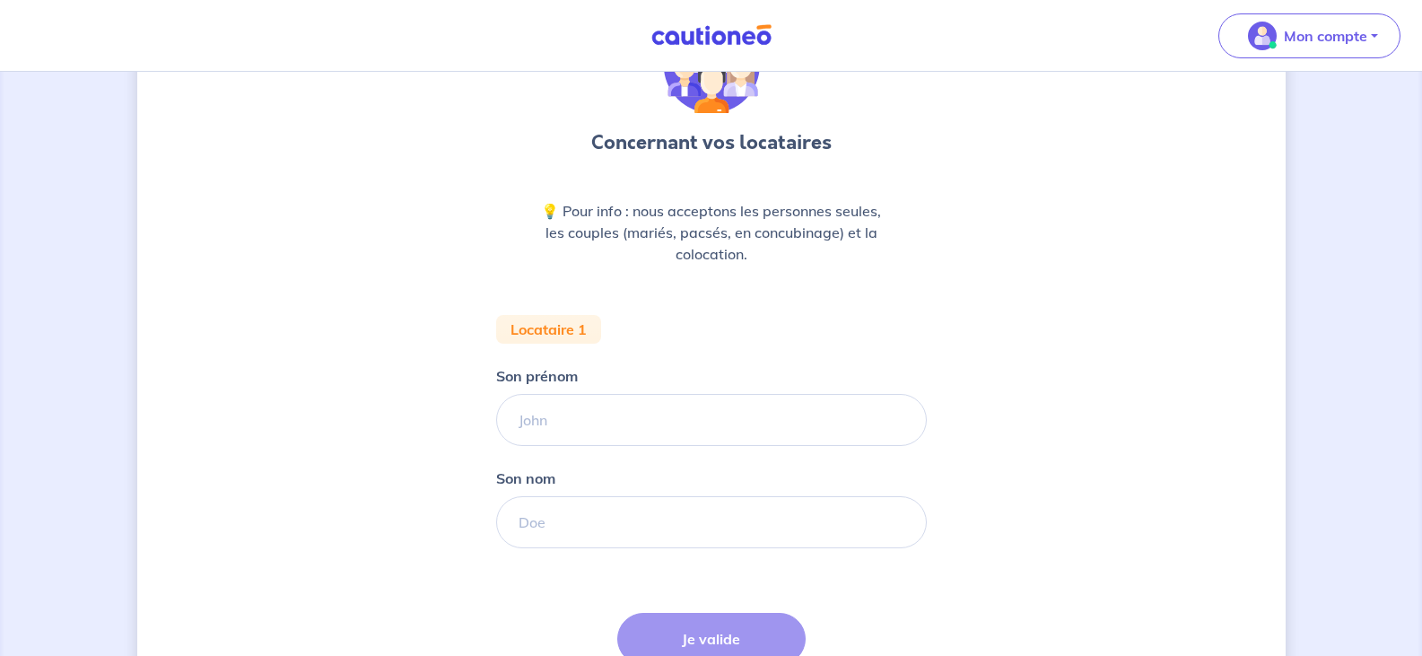
scroll to position [191, 0]
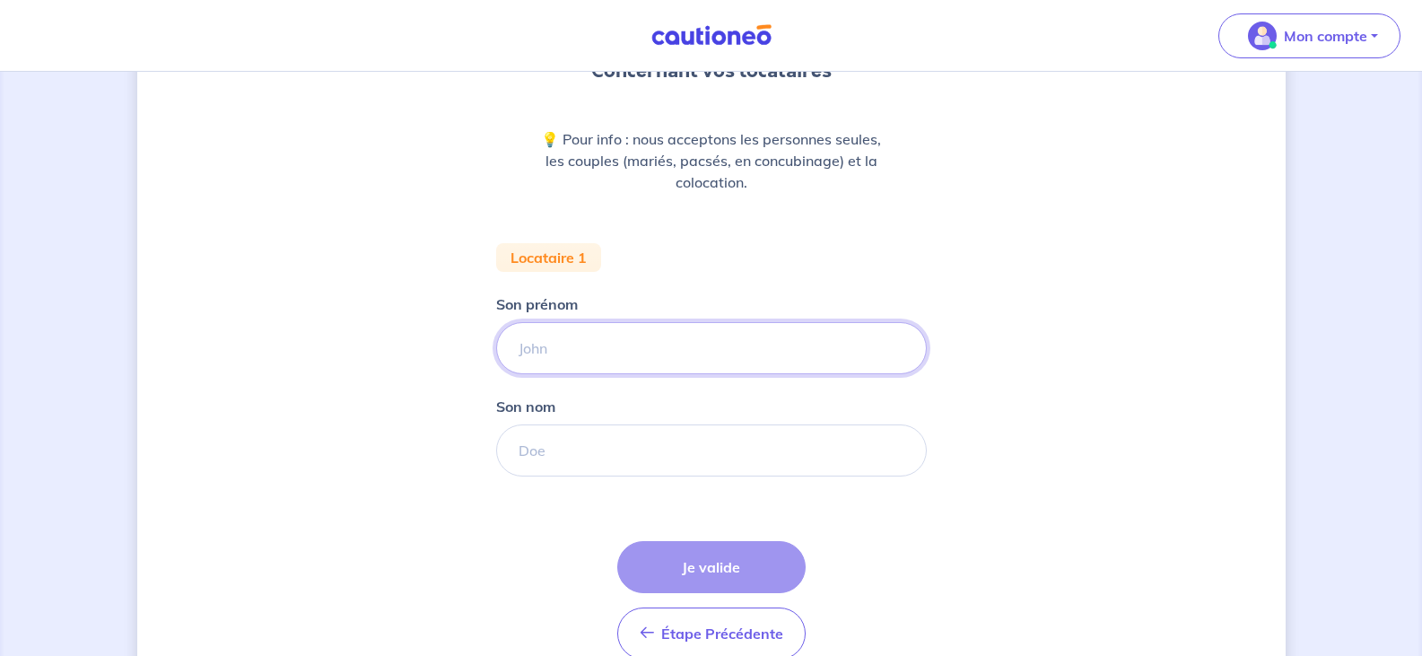
click at [582, 360] on input "Son prénom" at bounding box center [711, 348] width 431 height 52
type input "[PERSON_NAME]"
click at [574, 455] on input "Son nom" at bounding box center [711, 450] width 431 height 52
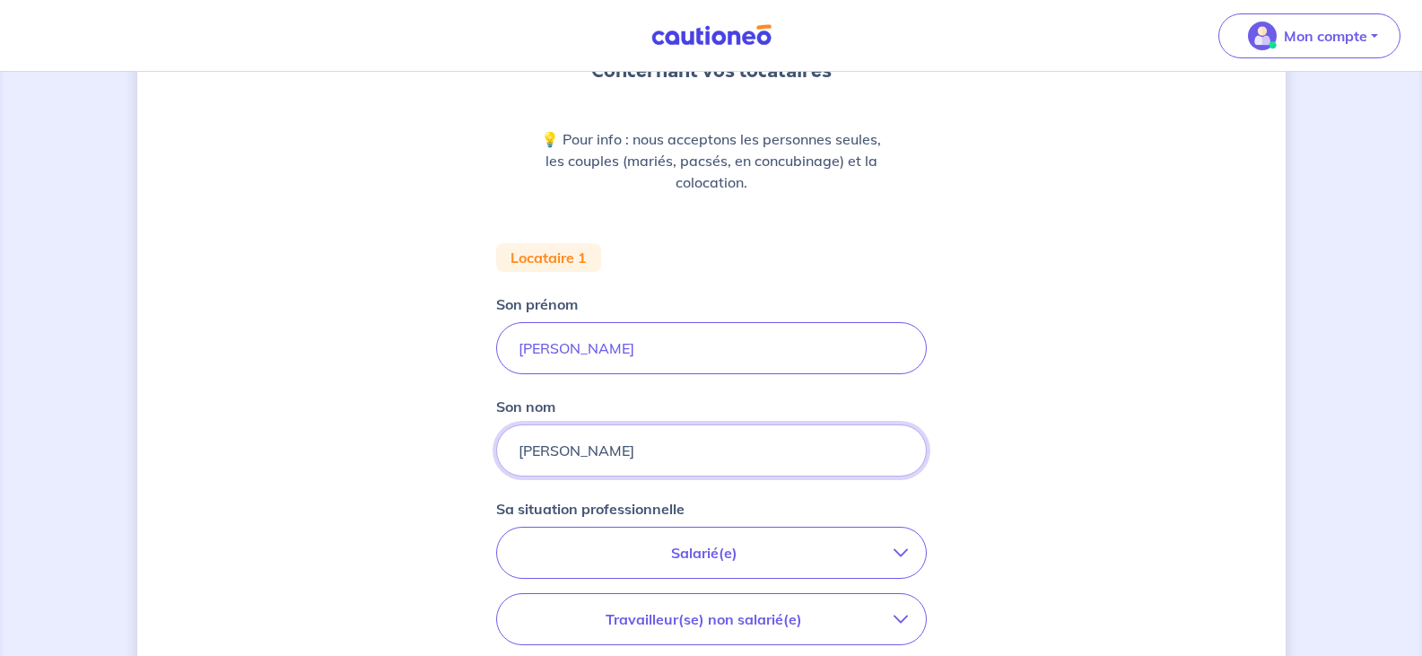
type input "[PERSON_NAME]"
click at [897, 553] on icon "button" at bounding box center [900, 552] width 14 height 14
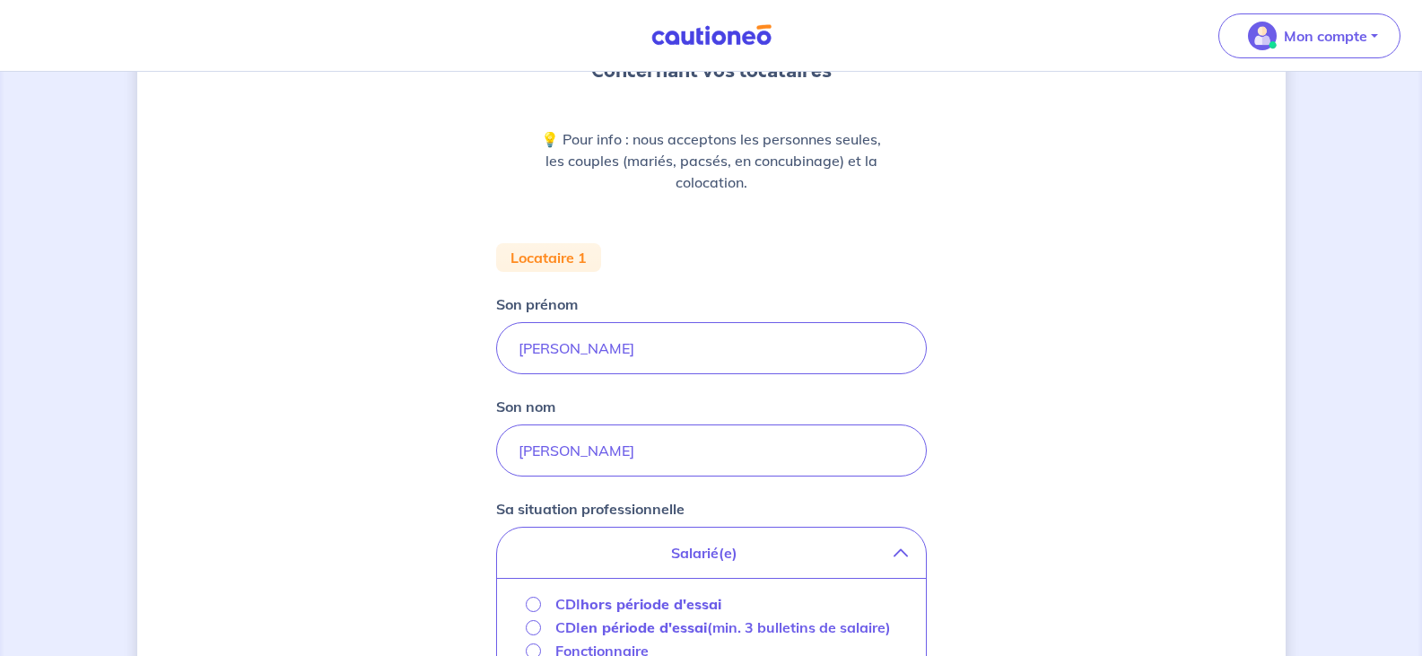
click at [1421, 646] on div "Concernant vos locataires 💡 Pour info : nous acceptons les personnes seules, le…" at bounding box center [711, 565] width 1422 height 1369
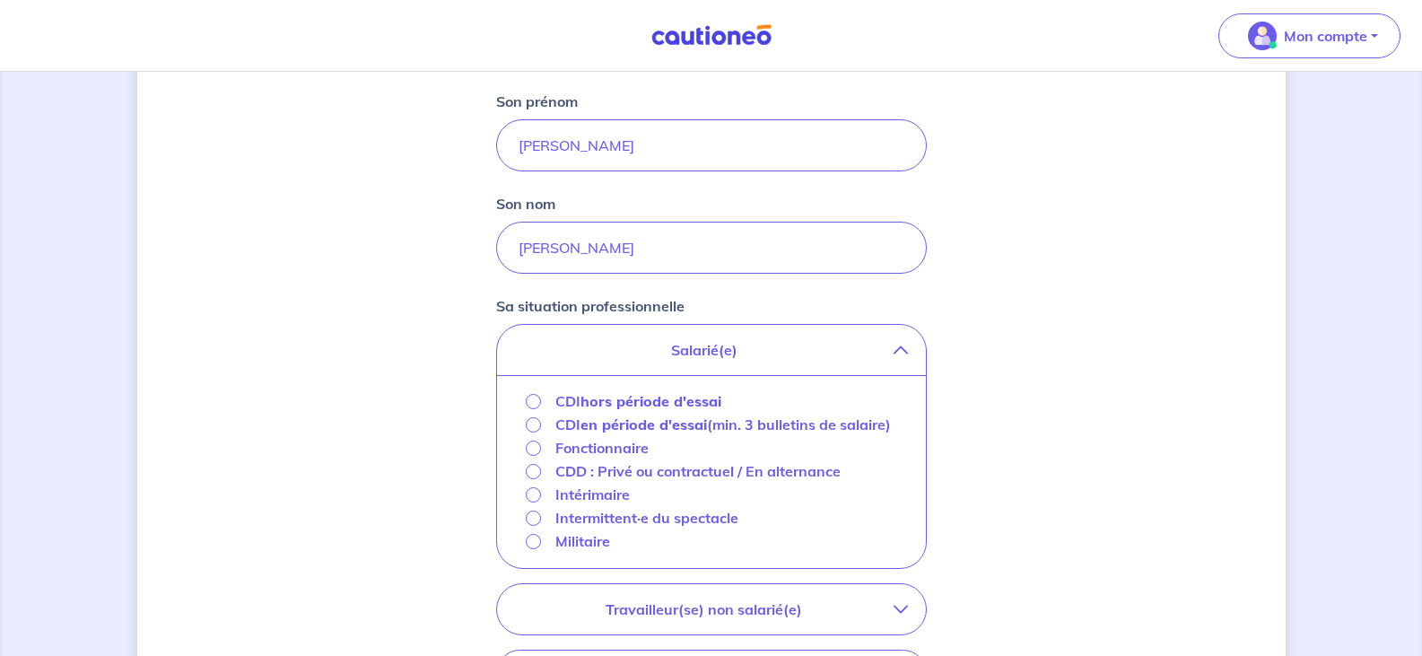
scroll to position [454, 0]
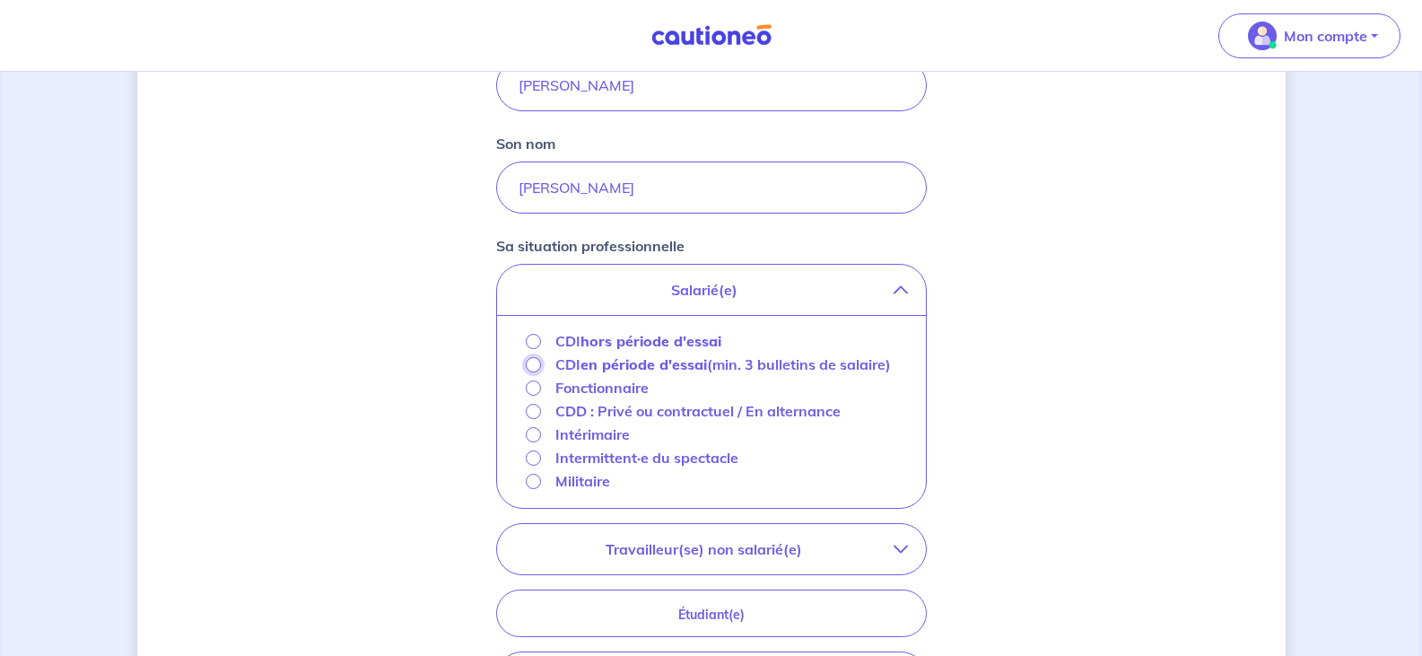
click at [534, 363] on input "CDI en période d'essai (min. 3 bulletins de salaire)" at bounding box center [533, 364] width 15 height 15
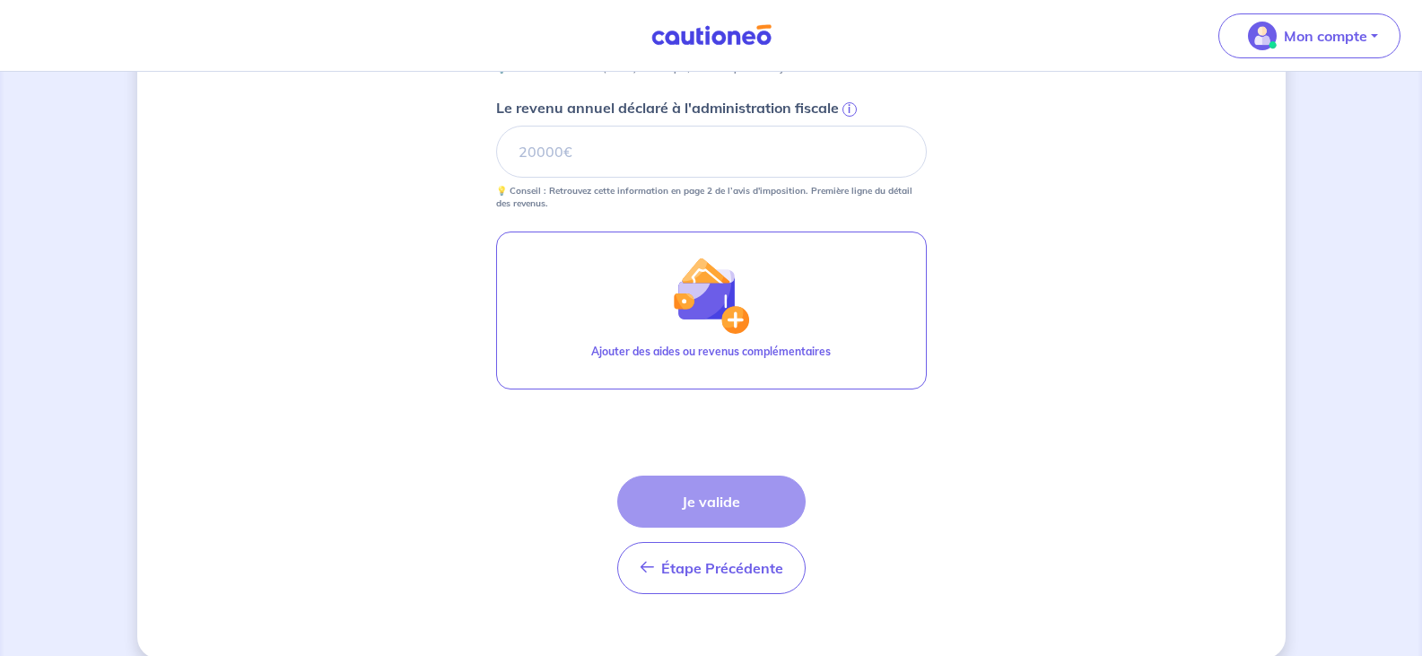
scroll to position [860, 0]
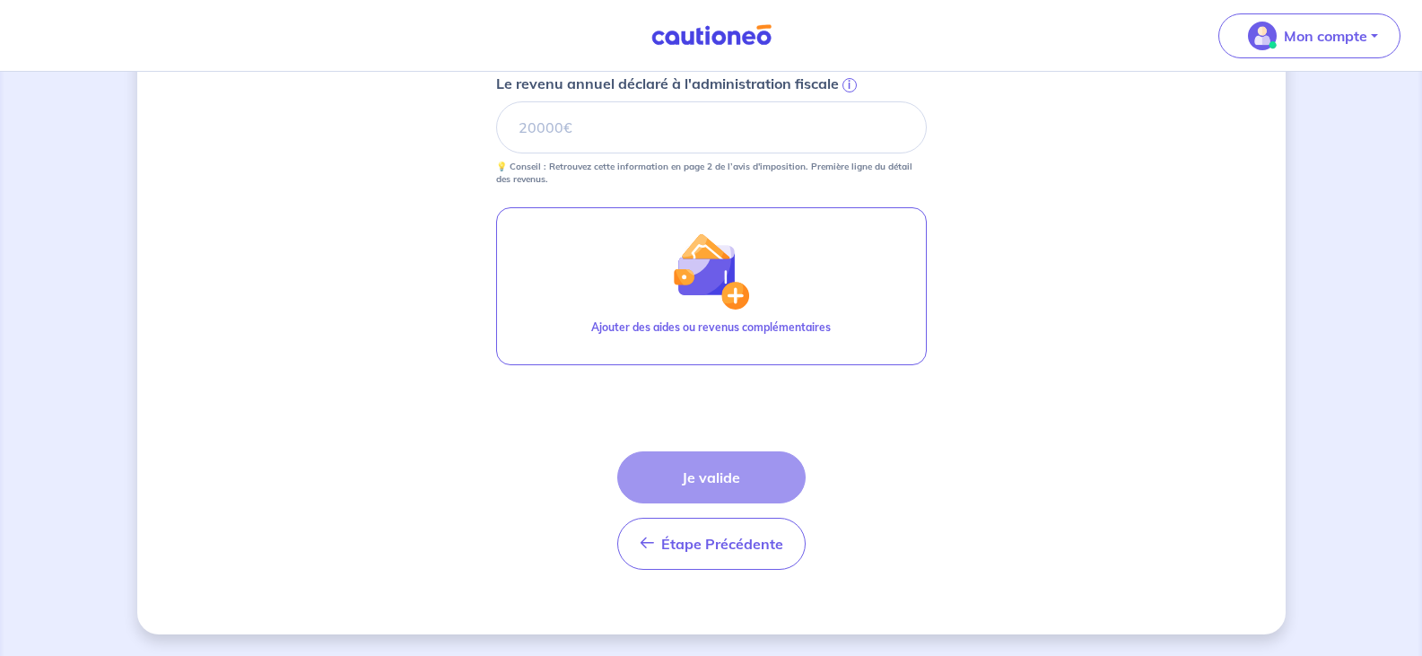
click at [710, 476] on div "Étape Précédente Précédent Je valide Je valide" at bounding box center [711, 510] width 188 height 118
click at [722, 480] on div "Étape Précédente Précédent Je valide Je valide" at bounding box center [711, 510] width 188 height 118
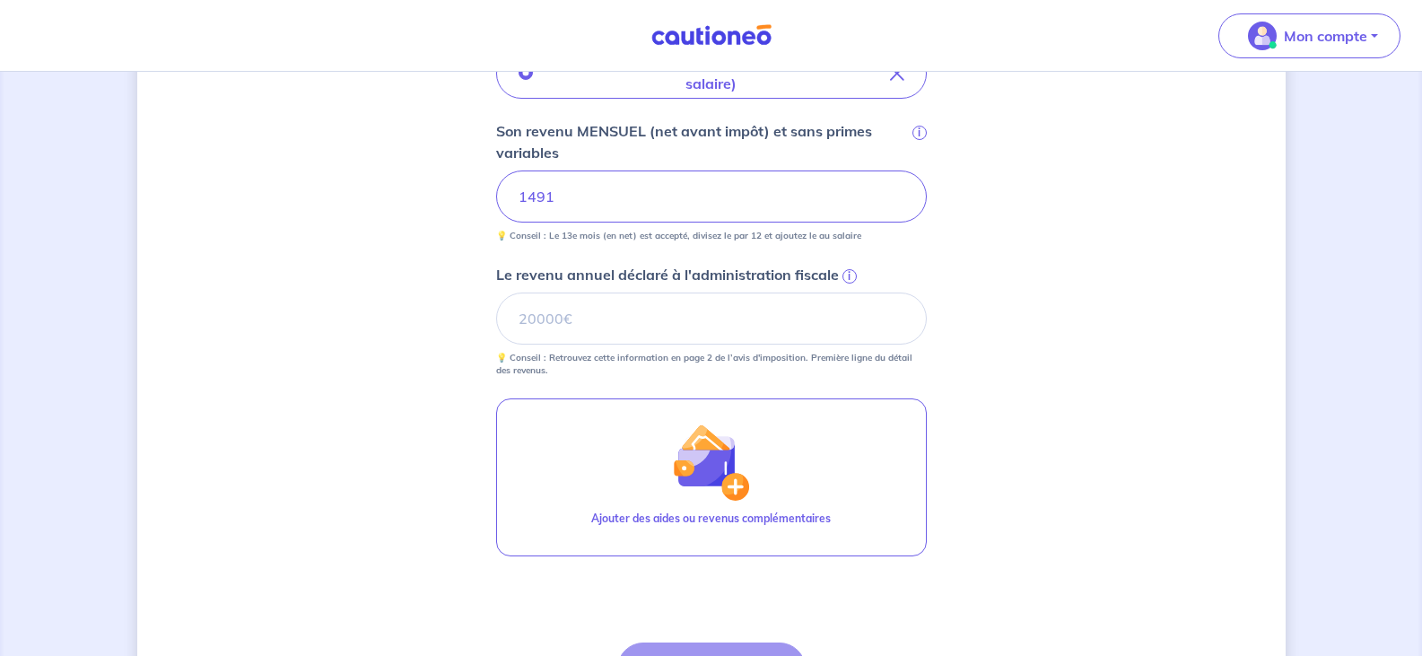
scroll to position [586, 0]
